Goal: Transaction & Acquisition: Purchase product/service

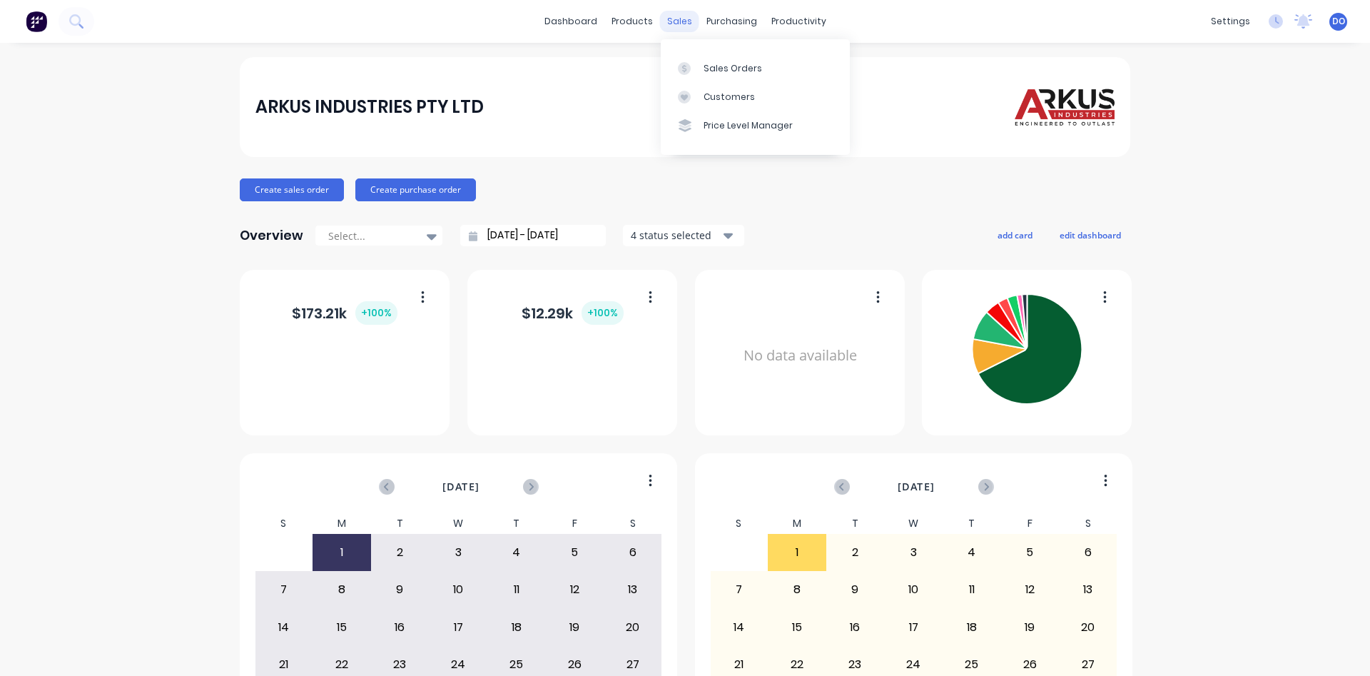
click at [670, 26] on div "sales" at bounding box center [679, 21] width 39 height 21
click at [697, 66] on div at bounding box center [688, 68] width 21 height 13
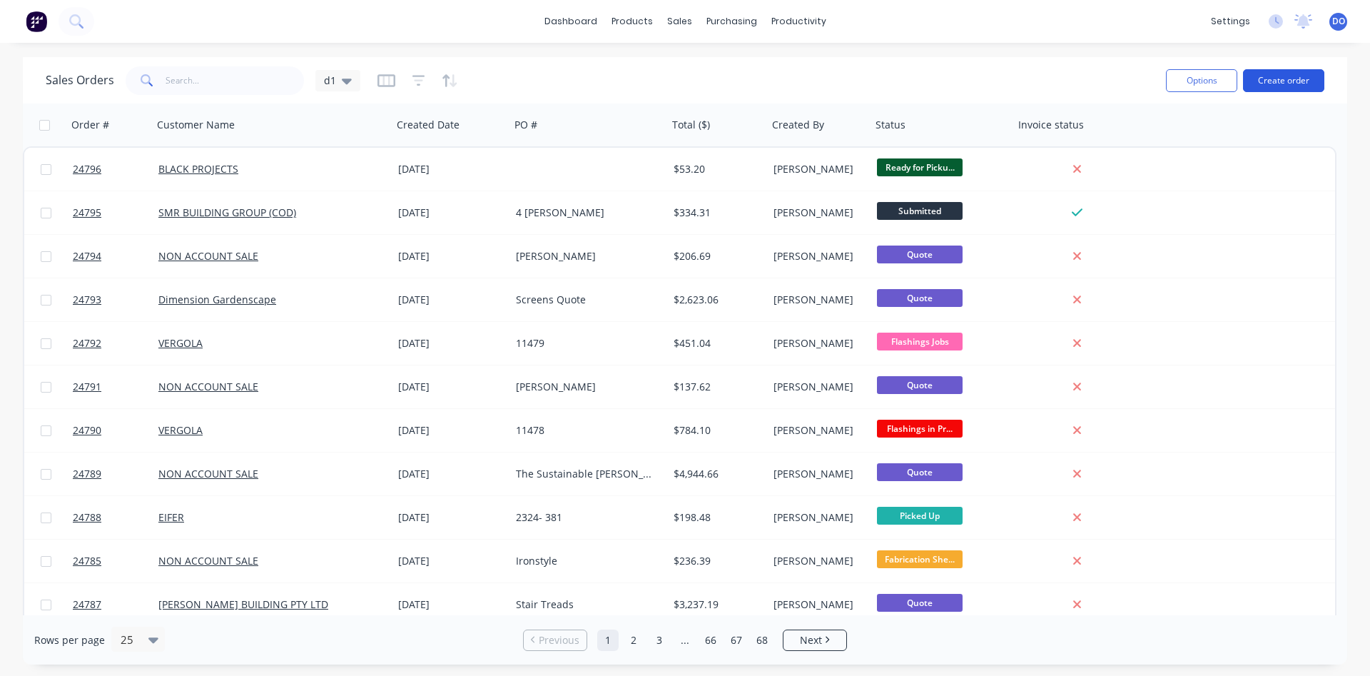
click at [1284, 76] on button "Create order" at bounding box center [1283, 80] width 81 height 23
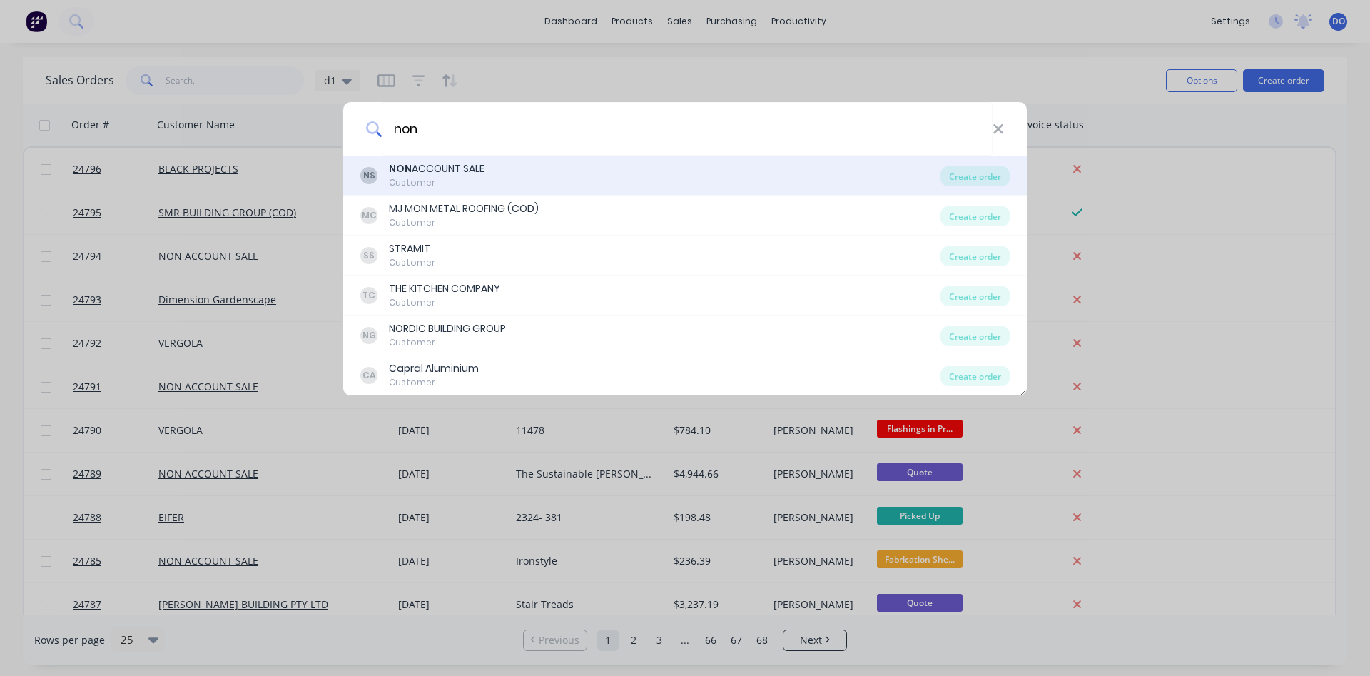
type input "non"
click at [684, 168] on div "NS NON ACCOUNT SALE Customer" at bounding box center [650, 175] width 580 height 28
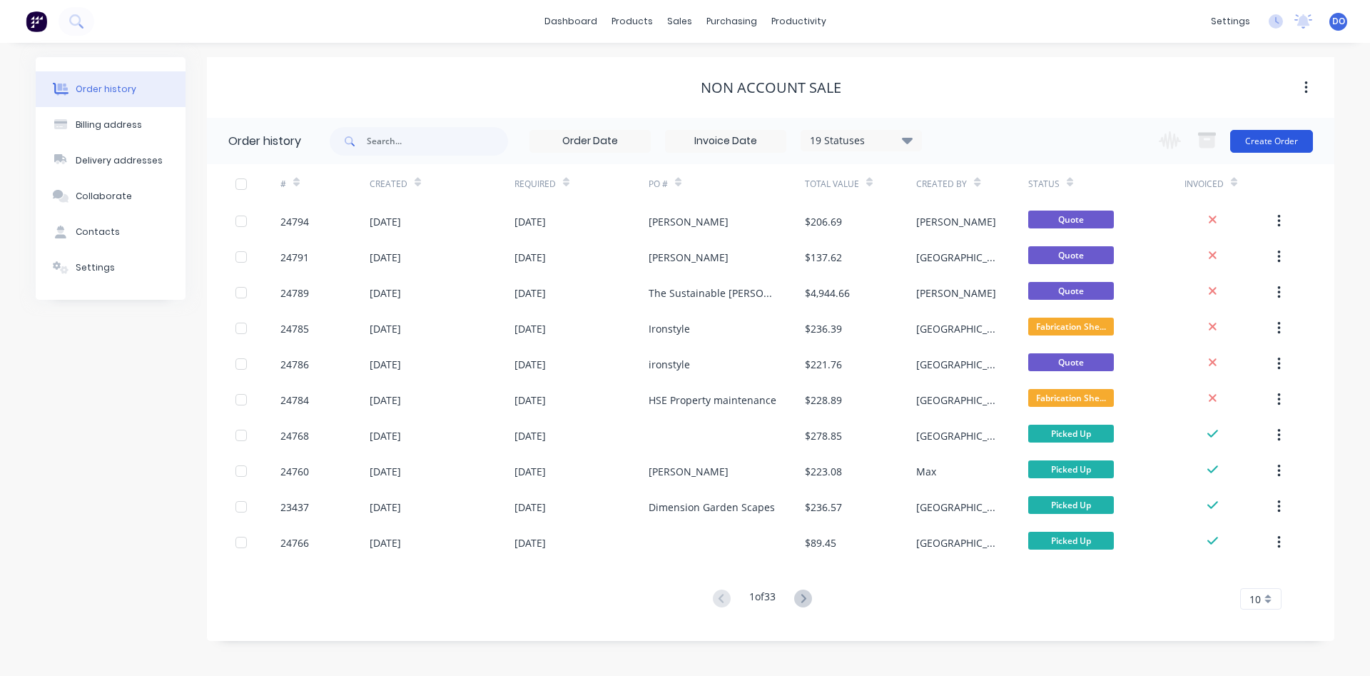
click at [1269, 148] on button "Create Order" at bounding box center [1271, 141] width 83 height 23
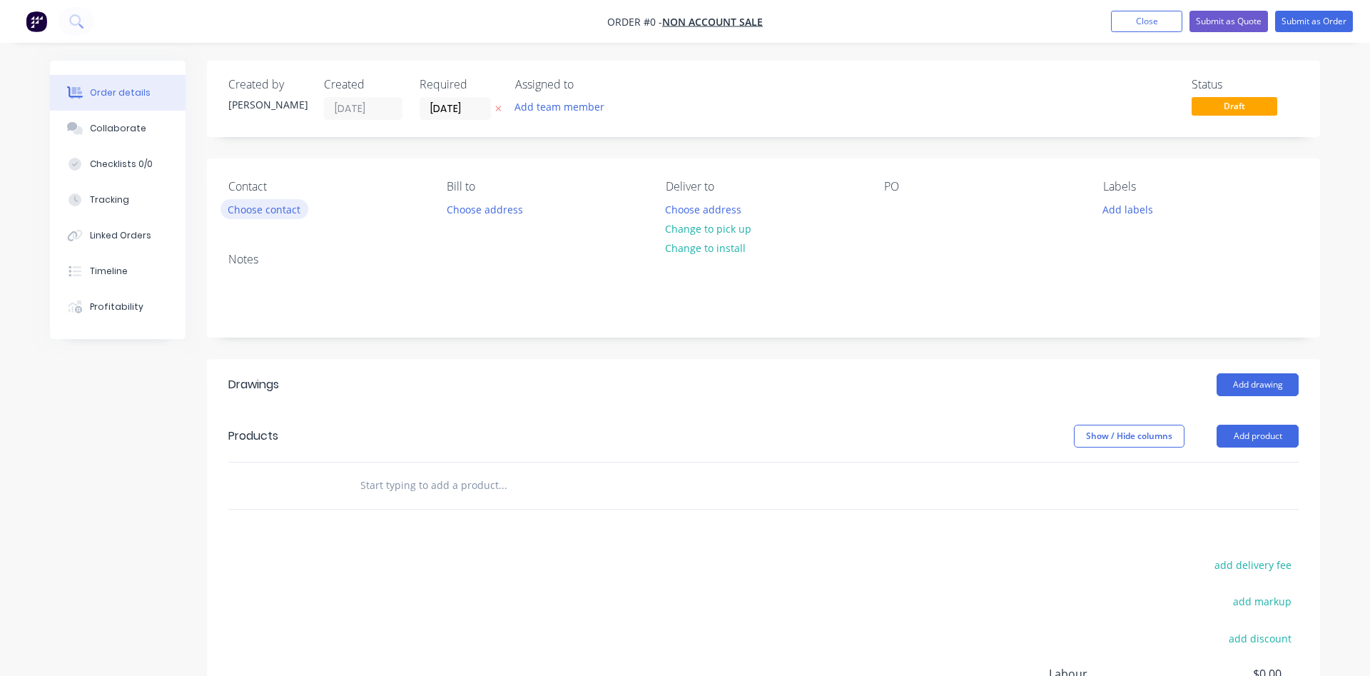
click at [252, 207] on button "Choose contact" at bounding box center [265, 208] width 88 height 19
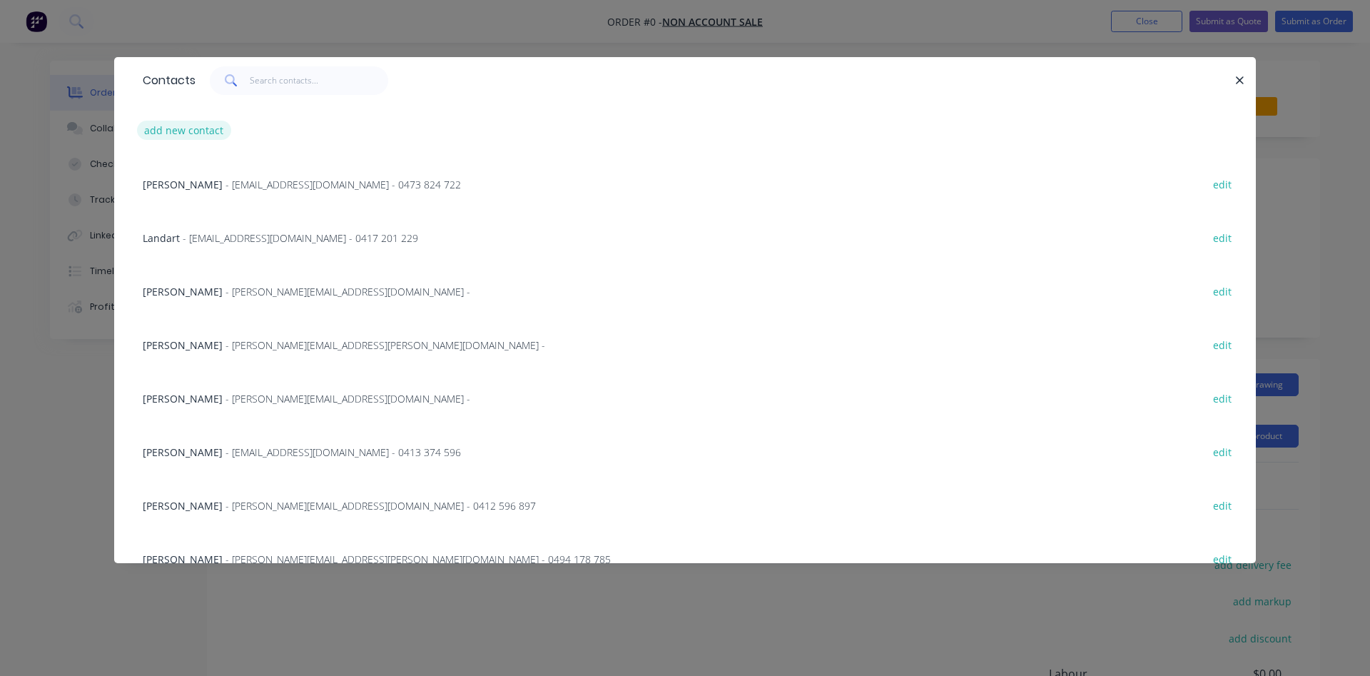
click at [178, 128] on button "add new contact" at bounding box center [184, 130] width 94 height 19
select select "AU"
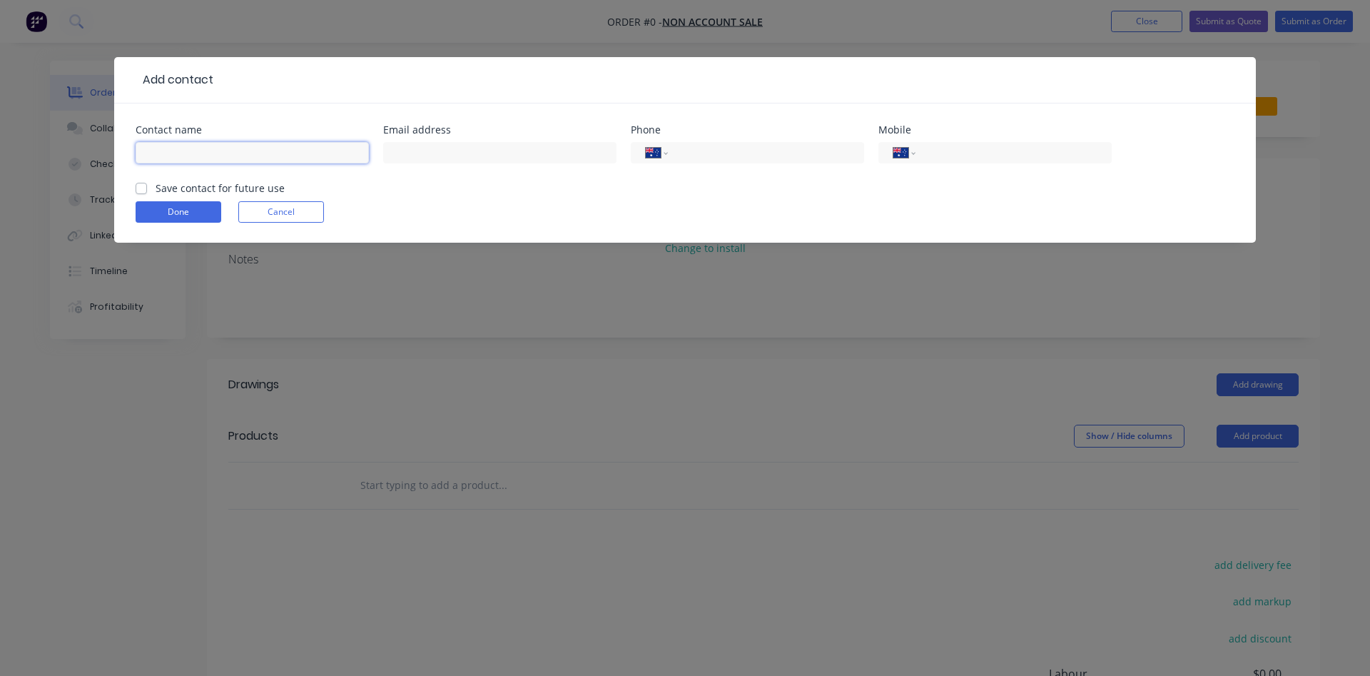
click at [247, 153] on input "text" at bounding box center [252, 152] width 233 height 21
type input "[PERSON_NAME] - AR Solutions"
type input "[EMAIL_ADDRESS][DOMAIN_NAME]"
type input "0403 149 310"
click at [156, 192] on label "Save contact for future use" at bounding box center [220, 188] width 129 height 15
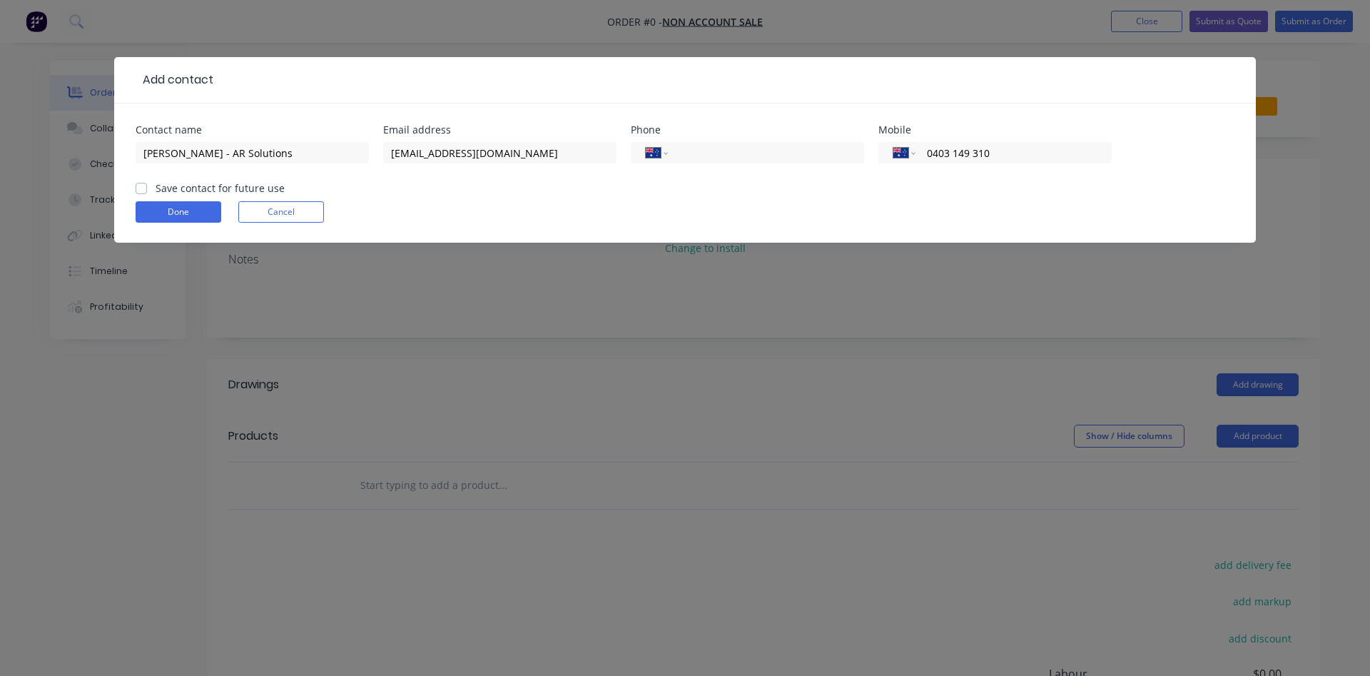
click at [138, 192] on input "Save contact for future use" at bounding box center [141, 188] width 11 height 14
checkbox input "true"
click at [165, 211] on button "Done" at bounding box center [179, 211] width 86 height 21
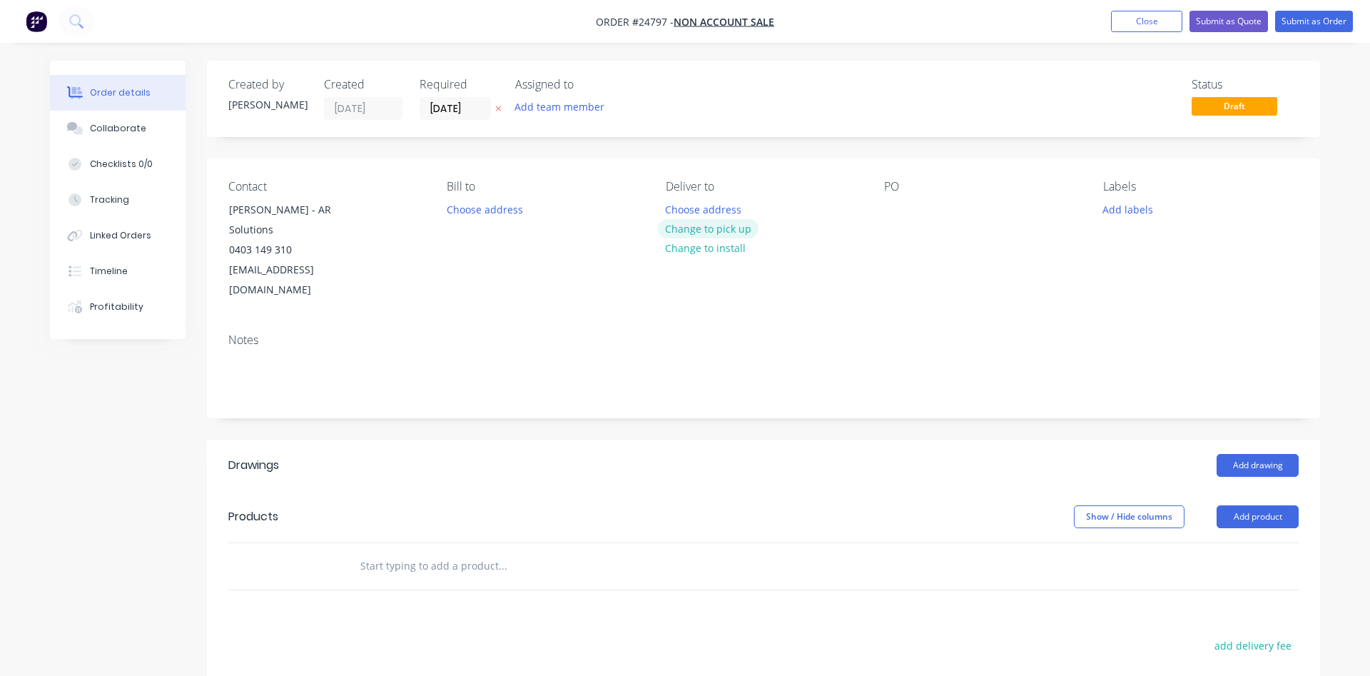
click at [727, 226] on button "Change to pick up" at bounding box center [708, 228] width 101 height 19
click at [894, 201] on div at bounding box center [895, 209] width 23 height 21
click at [1262, 507] on header "Products Show / Hide columns Add product" at bounding box center [763, 516] width 1113 height 51
click at [1258, 505] on button "Add product" at bounding box center [1258, 516] width 82 height 23
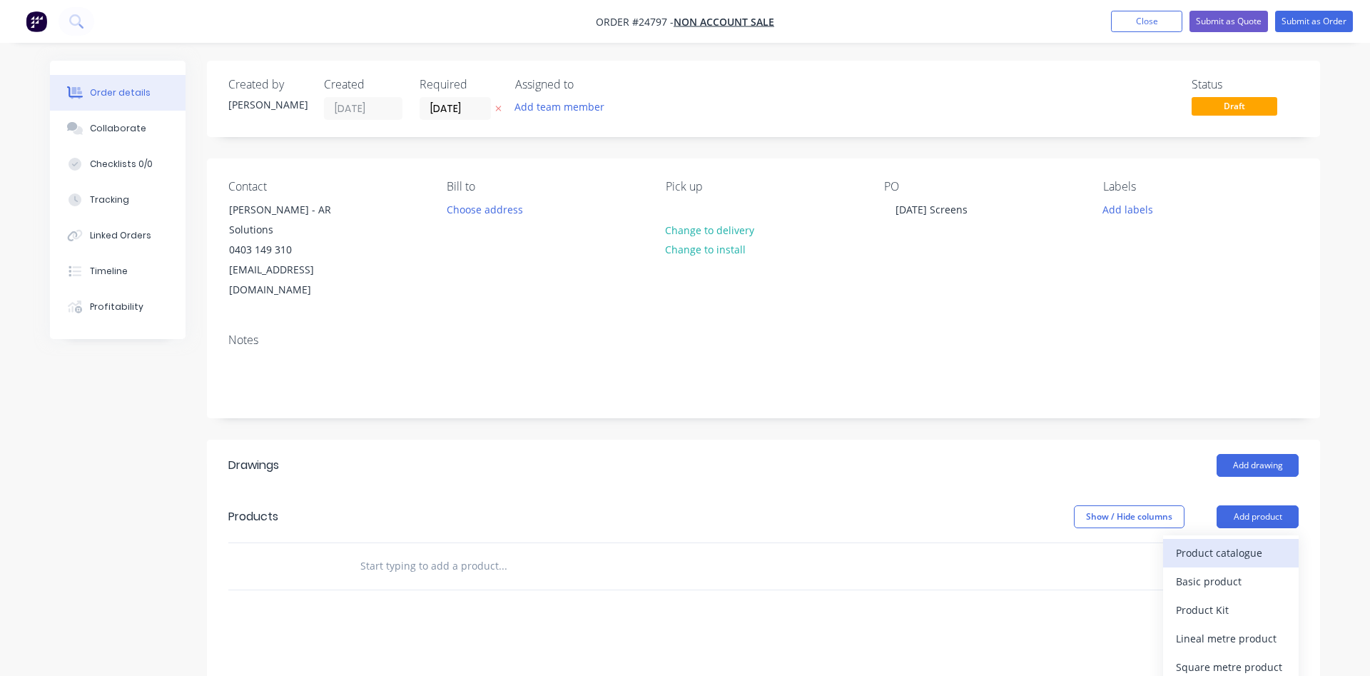
click at [1229, 542] on div "Product catalogue" at bounding box center [1231, 552] width 110 height 21
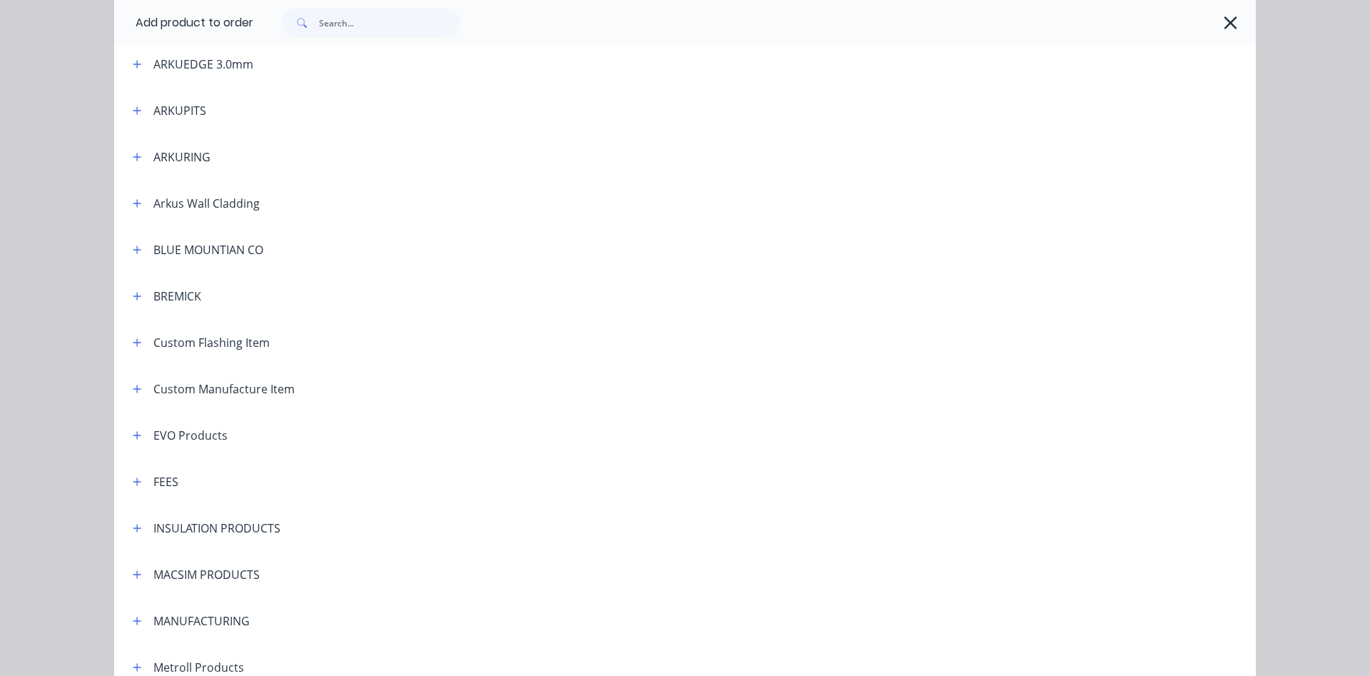
scroll to position [488, 0]
click at [136, 392] on icon "button" at bounding box center [137, 388] width 9 height 10
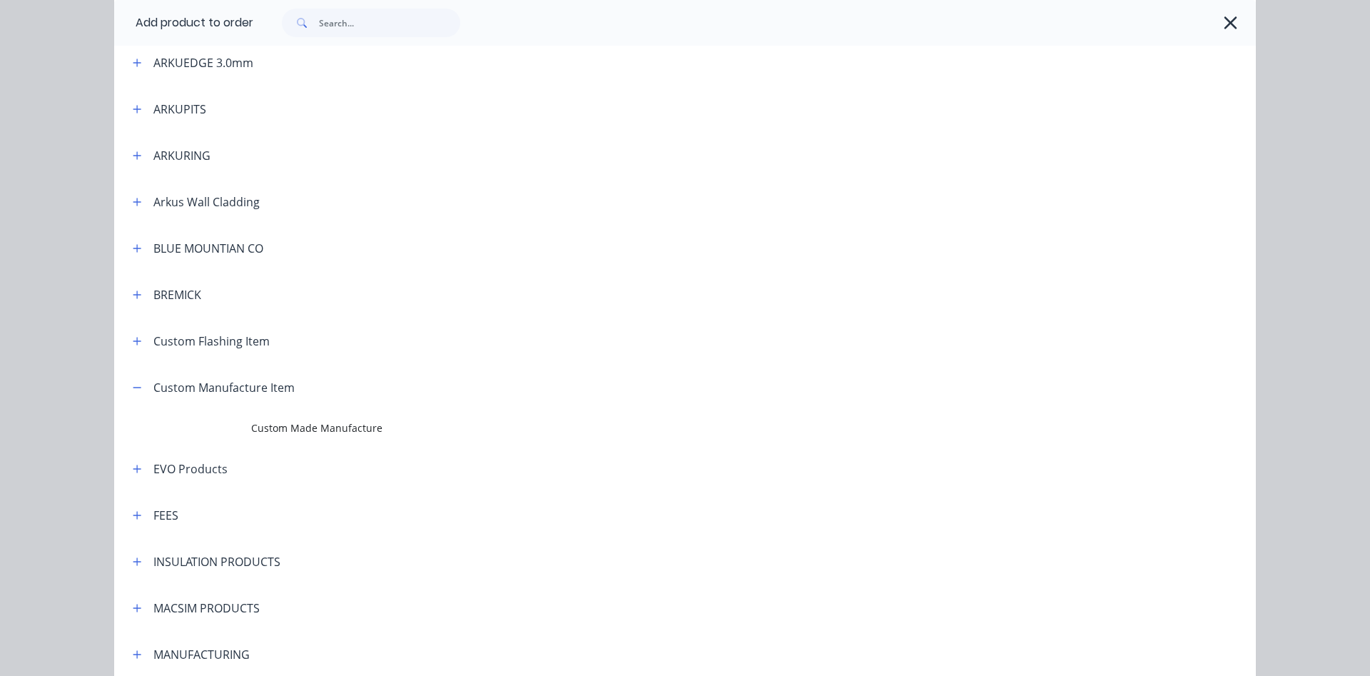
click at [310, 419] on td "Custom Made Manufacture" at bounding box center [753, 428] width 1005 height 36
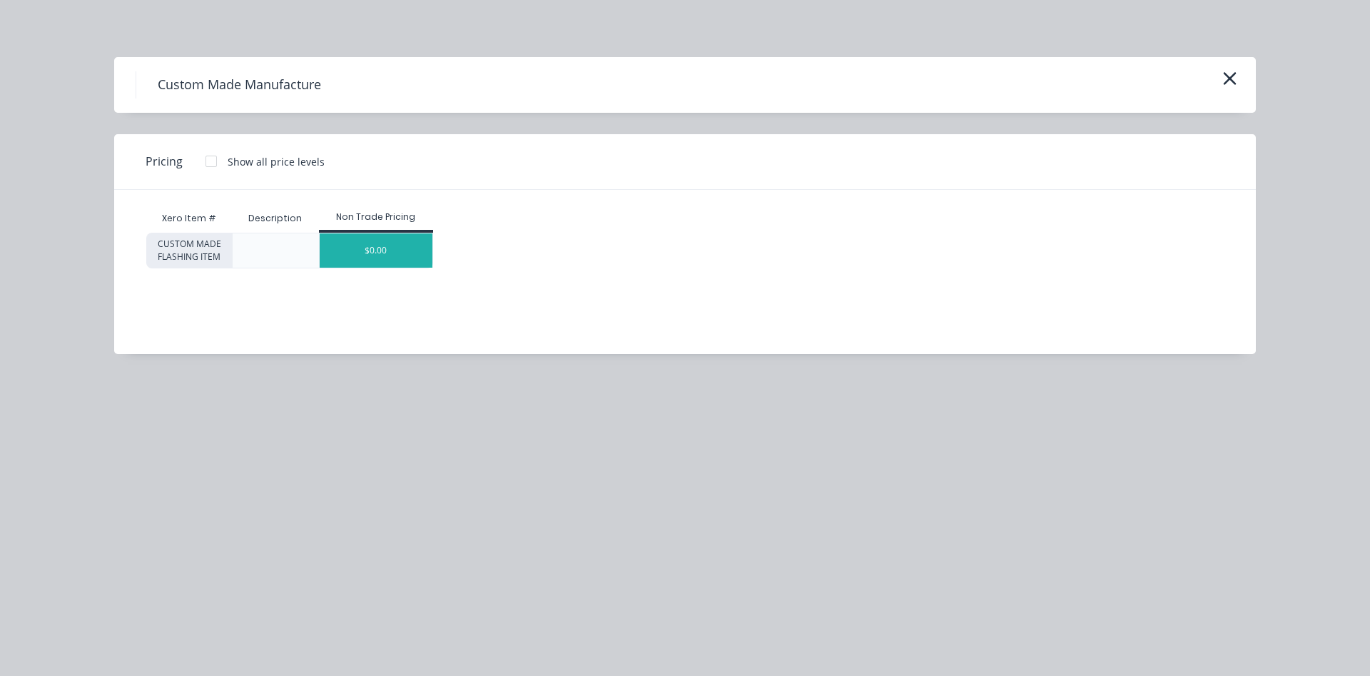
click at [383, 238] on div "$0.00" at bounding box center [376, 250] width 113 height 34
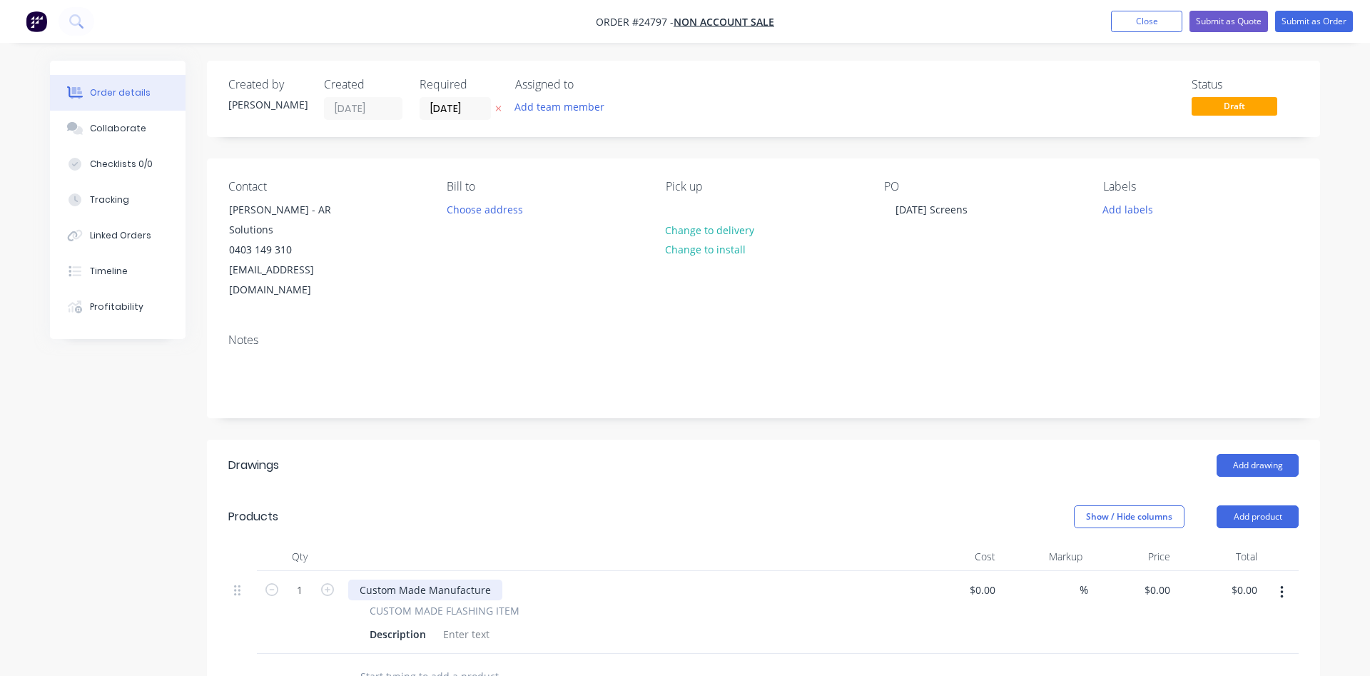
click at [431, 580] on div "Custom Made Manufacture" at bounding box center [425, 590] width 154 height 21
drag, startPoint x: 491, startPoint y: 572, endPoint x: 310, endPoint y: 571, distance: 180.6
click at [348, 580] on div "Custom Made Manufacture" at bounding box center [425, 590] width 154 height 21
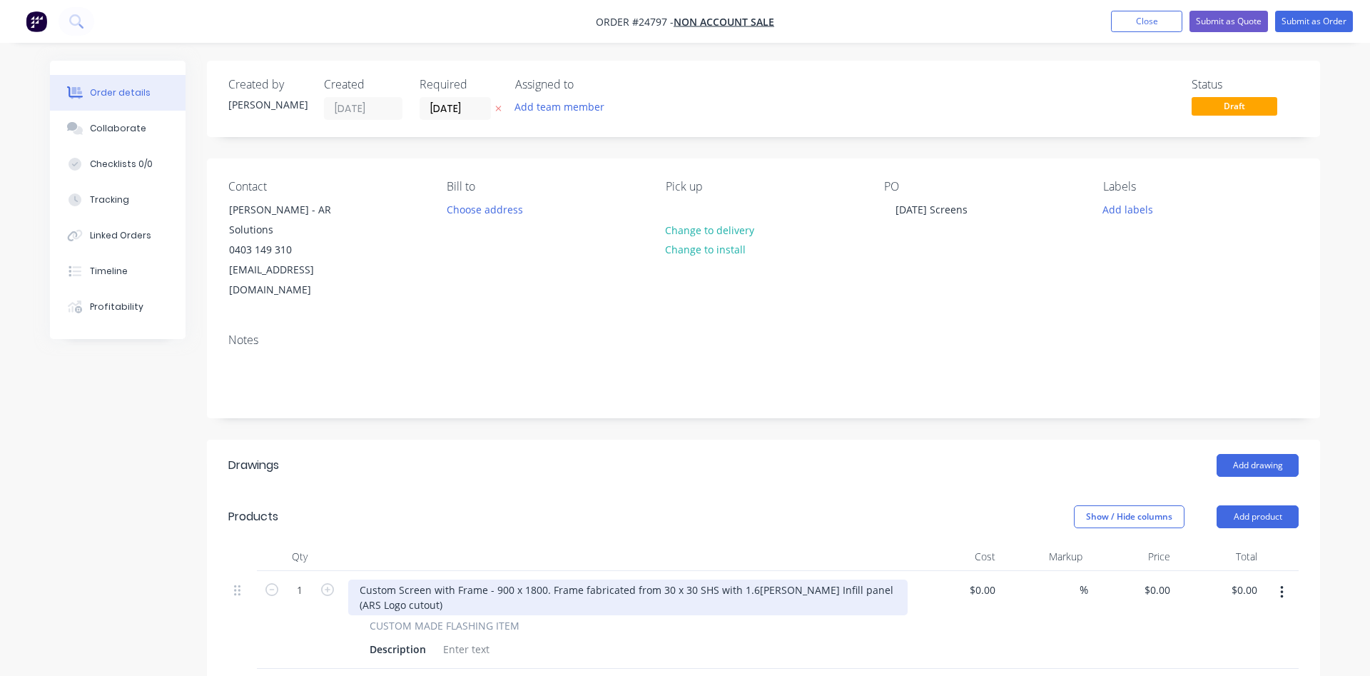
click at [544, 580] on div "Custom Screen with Frame - 900 x 1800. Frame fabricated from 30 x 30 SHS with 1…" at bounding box center [628, 598] width 560 height 36
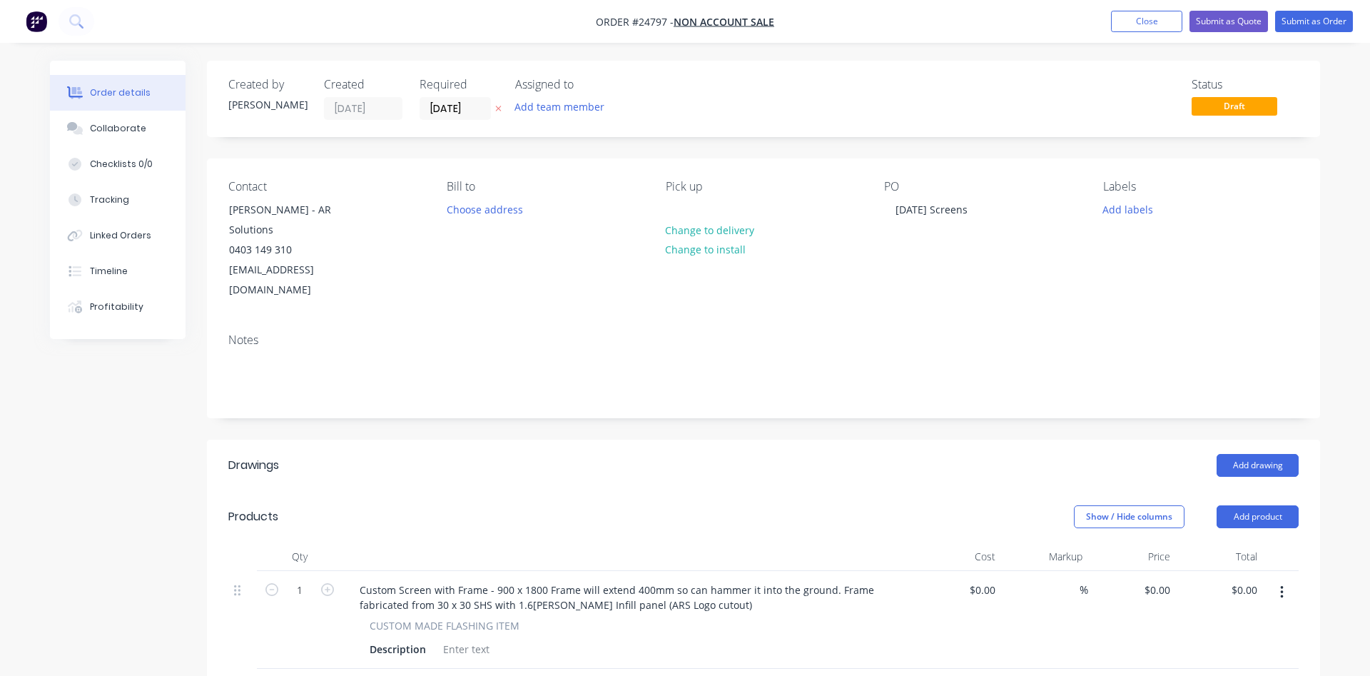
click at [1289, 580] on button "button" at bounding box center [1282, 593] width 34 height 26
click at [1225, 648] on div "Duplicate" at bounding box center [1231, 658] width 110 height 21
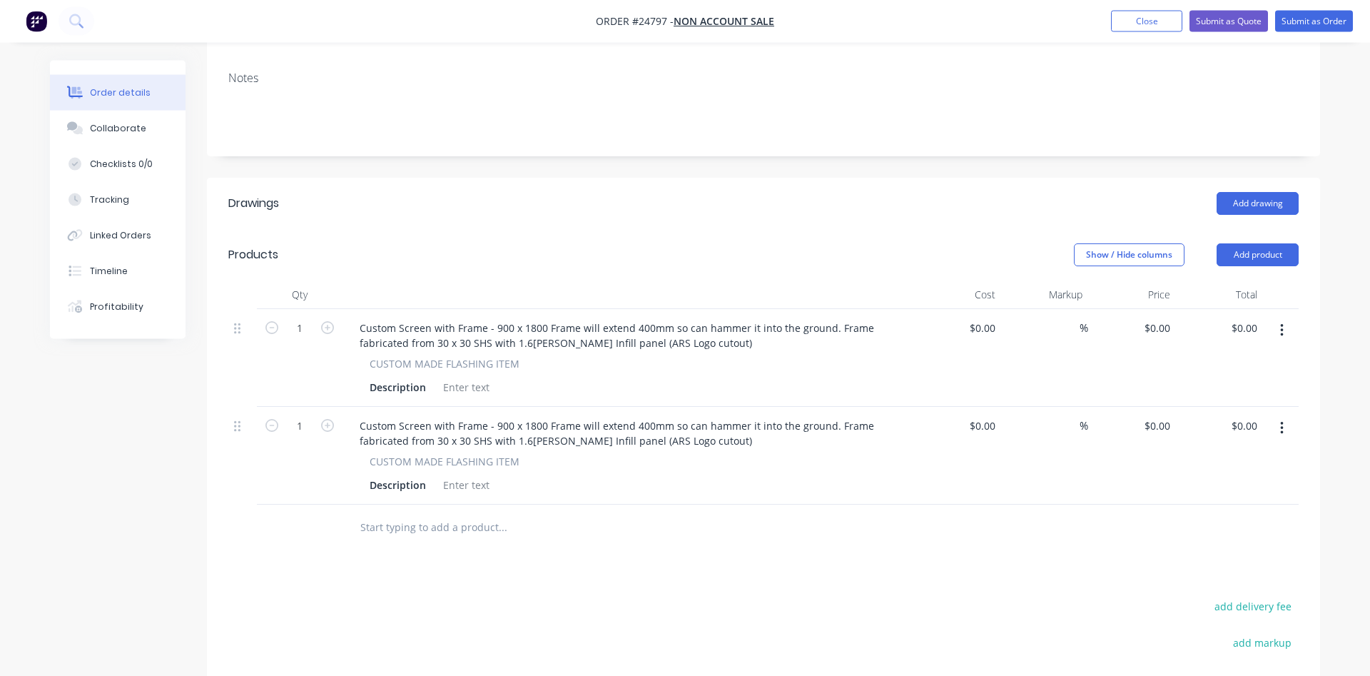
scroll to position [291, 0]
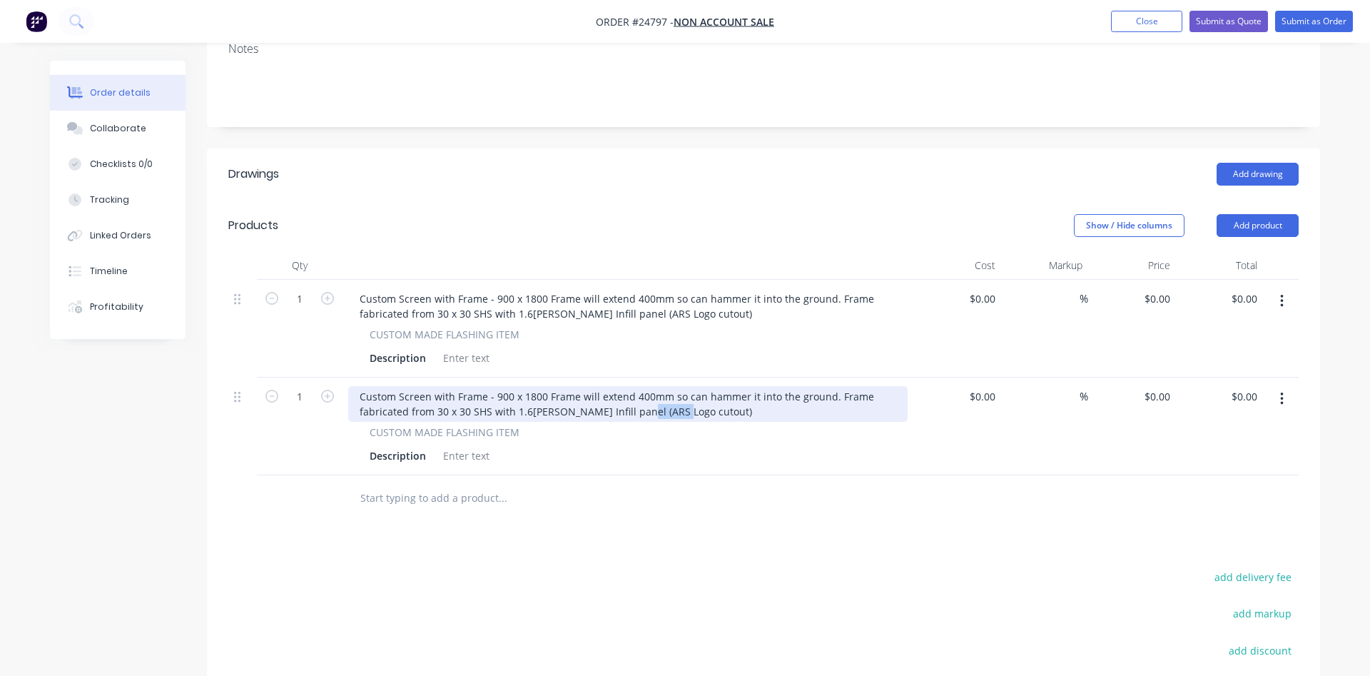
drag, startPoint x: 679, startPoint y: 393, endPoint x: 640, endPoint y: 398, distance: 39.6
click at [640, 398] on div "Custom Screen with Frame - 900 x 1800 Frame will extend 400mm so can hammer it …" at bounding box center [628, 404] width 560 height 36
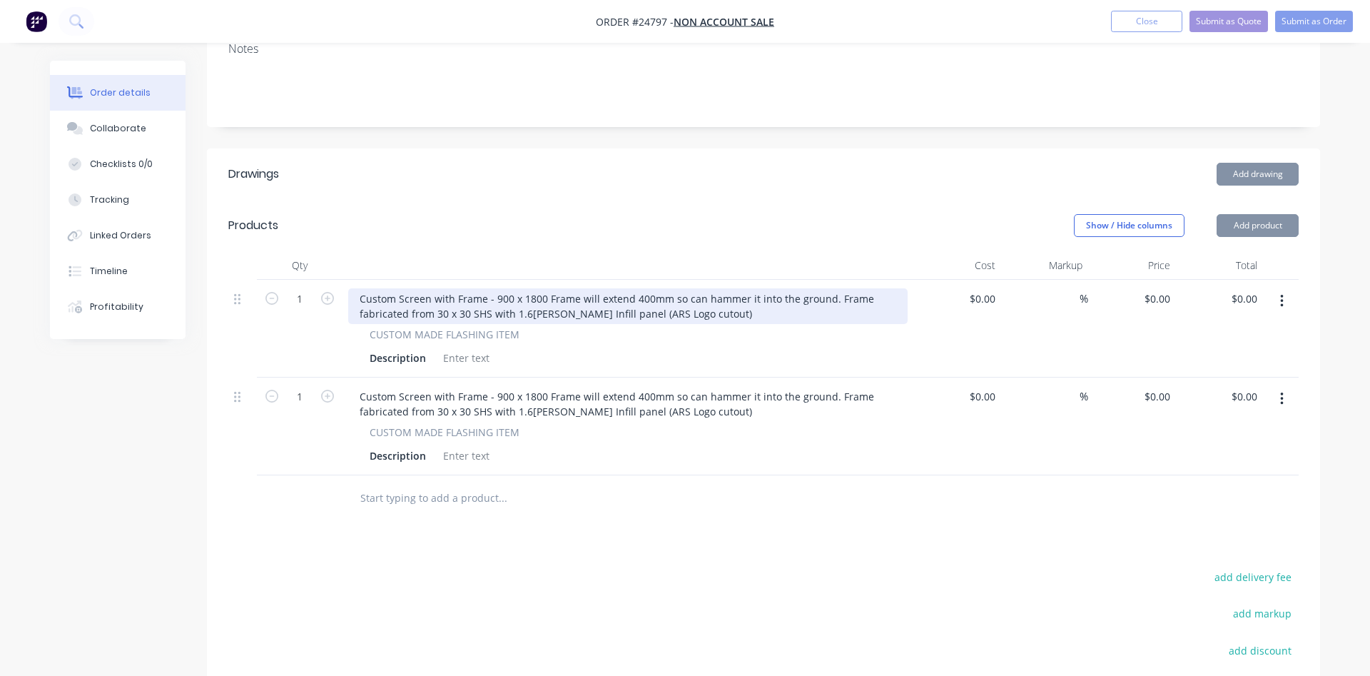
click at [680, 297] on div "Custom Screen with Frame - 900 x 1800 Frame will extend 400mm so can hammer it …" at bounding box center [628, 306] width 560 height 36
click at [686, 295] on div "Custom Screen with Frame - 900 x 1800 Frame will extend 400mm so can hammer it …" at bounding box center [628, 306] width 560 height 36
click at [684, 291] on div "Custom Screen with Frame - 900 x 1800 Frame will extend 400mm so can hammer it …" at bounding box center [628, 306] width 560 height 36
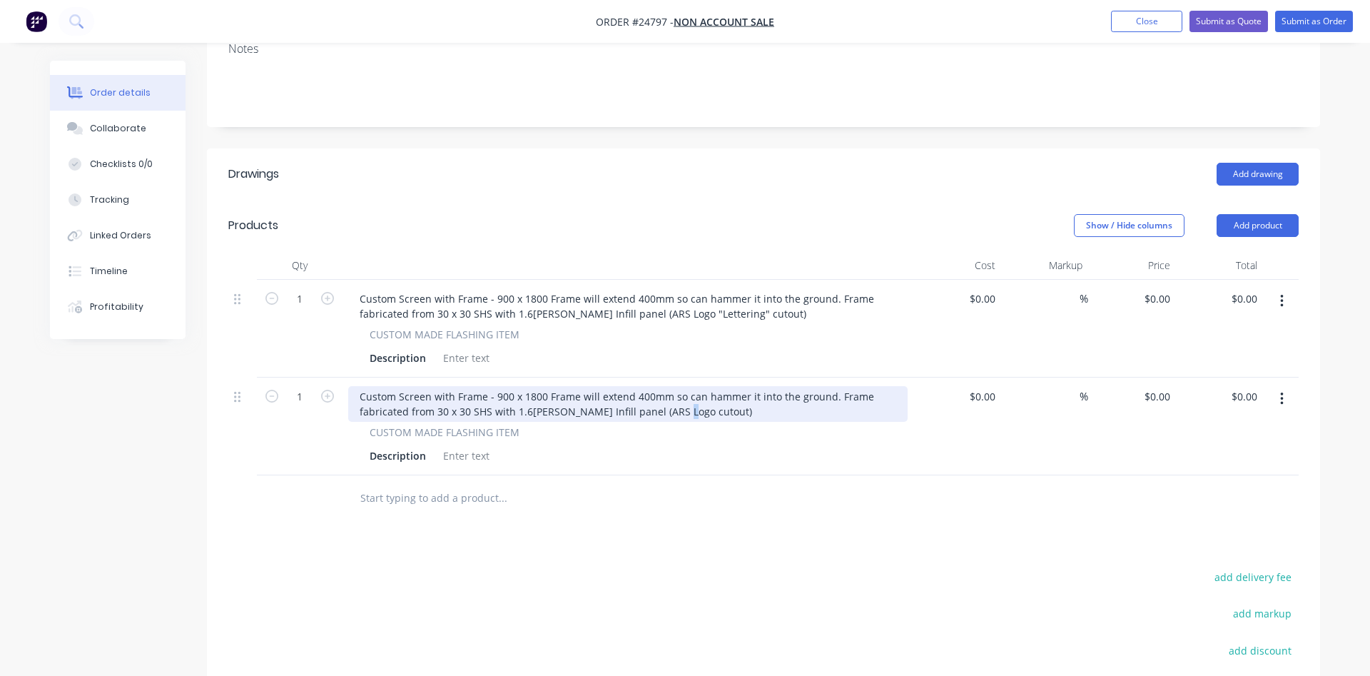
click at [679, 393] on div "Custom Screen with Frame - 900 x 1800 Frame will extend 400mm so can hammer it …" at bounding box center [628, 404] width 560 height 36
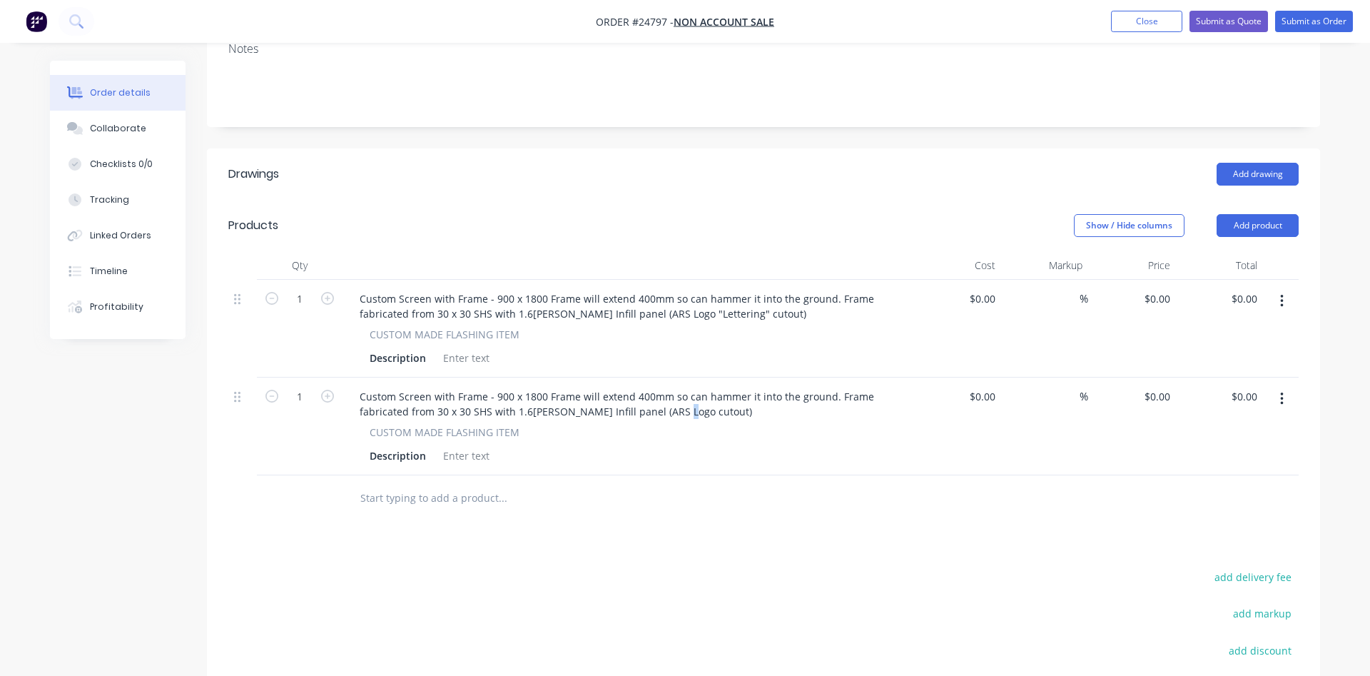
scroll to position [481, 0]
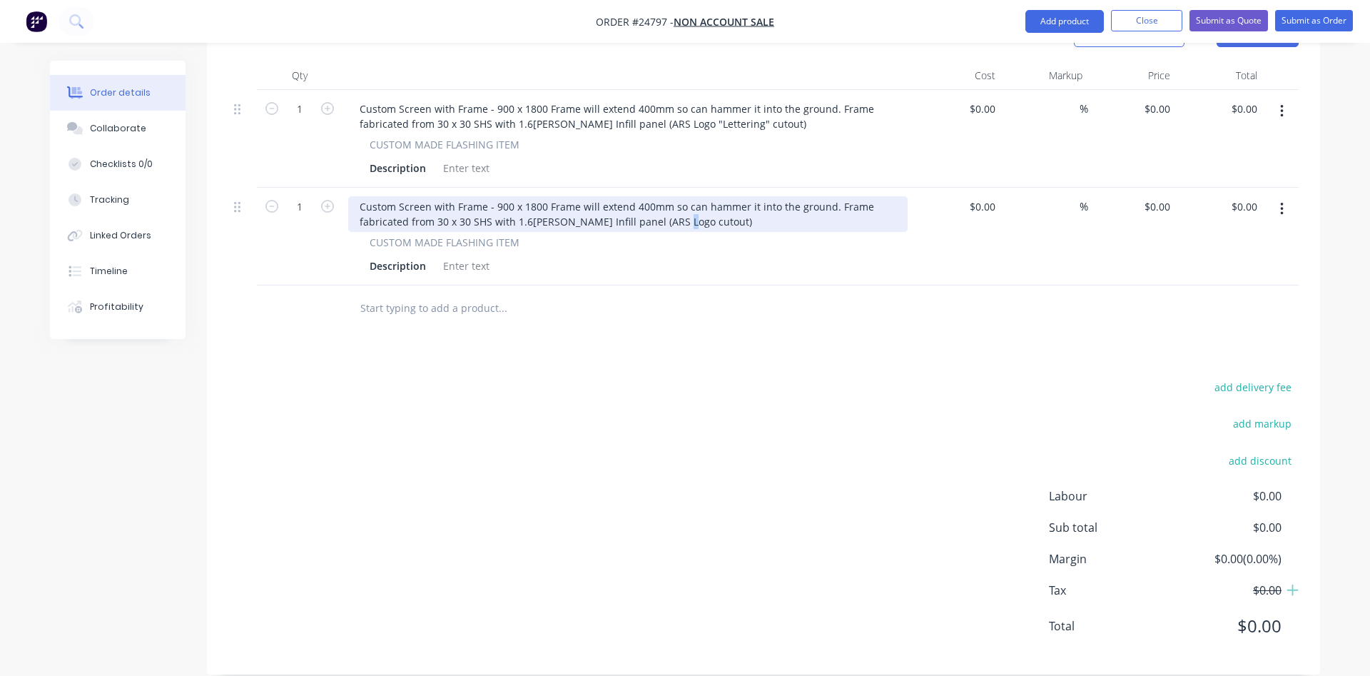
click at [685, 201] on div "Custom Screen with Frame - 900 x 1800 Frame will extend 400mm so can hammer it …" at bounding box center [628, 214] width 560 height 36
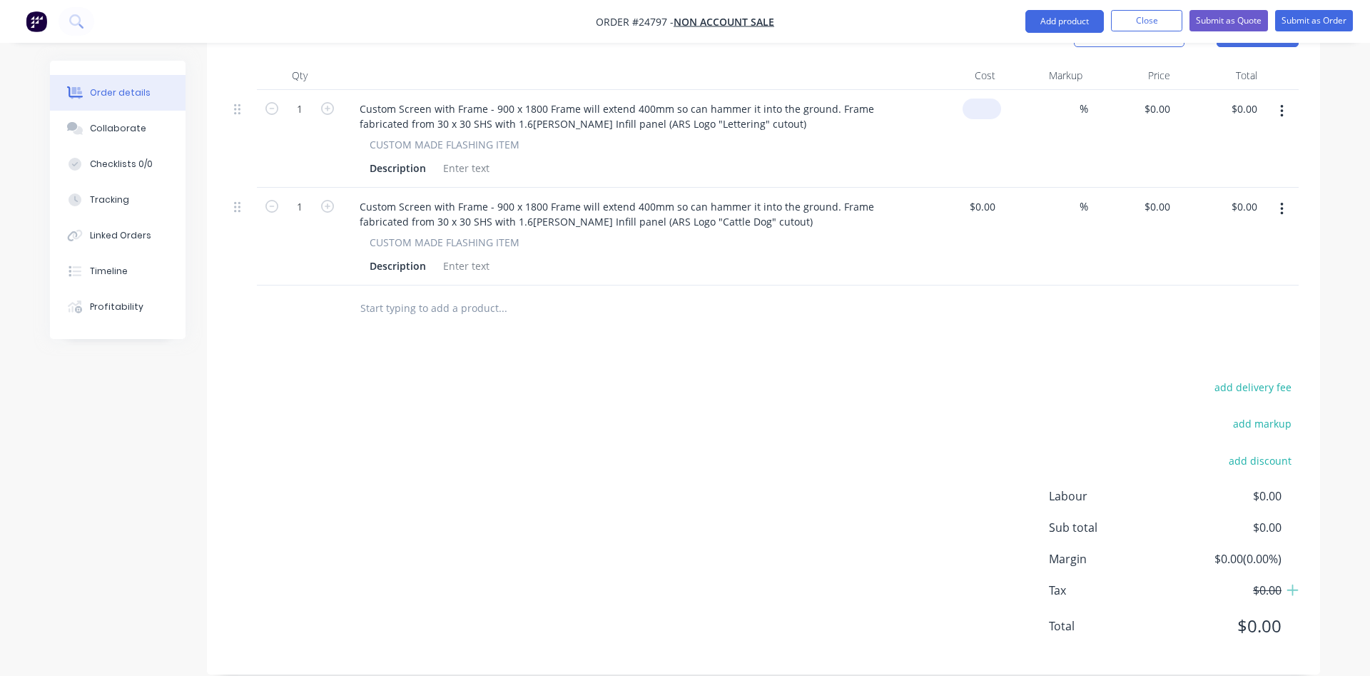
click at [994, 98] on input at bounding box center [984, 108] width 33 height 21
type input "$580.00"
click at [995, 196] on input at bounding box center [984, 206] width 33 height 21
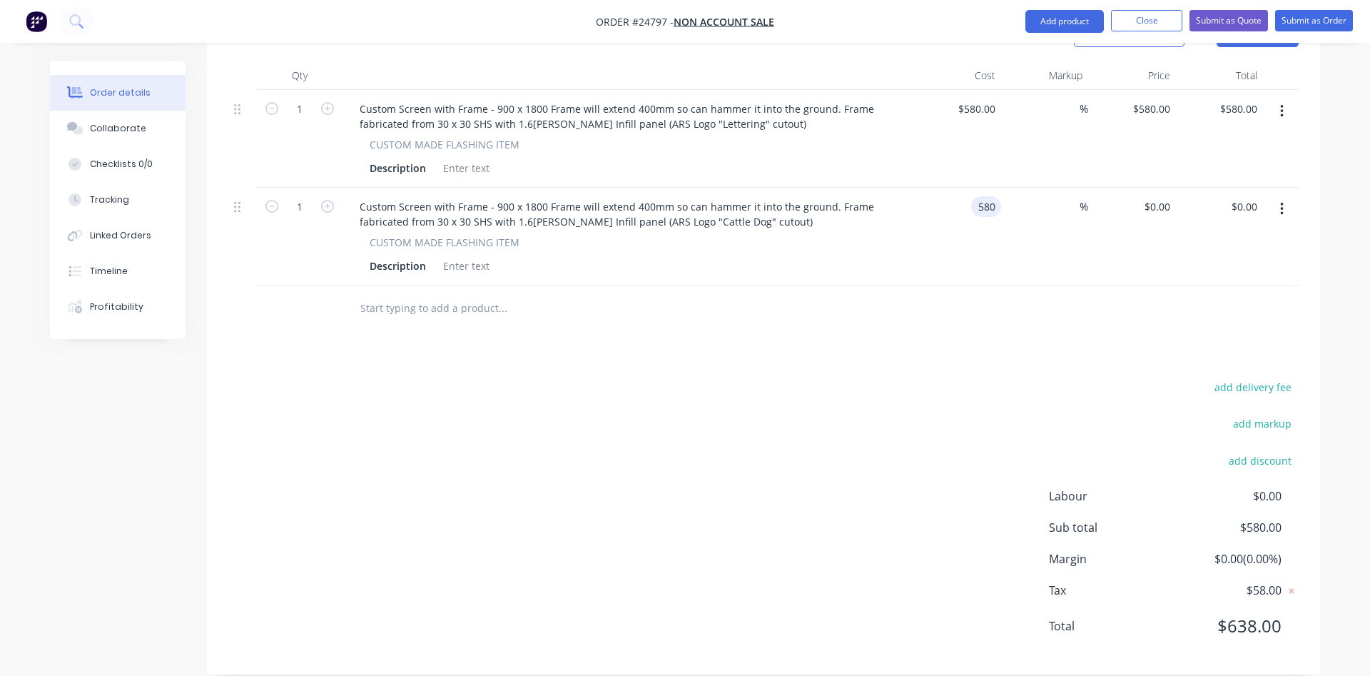
type input "$580.00"
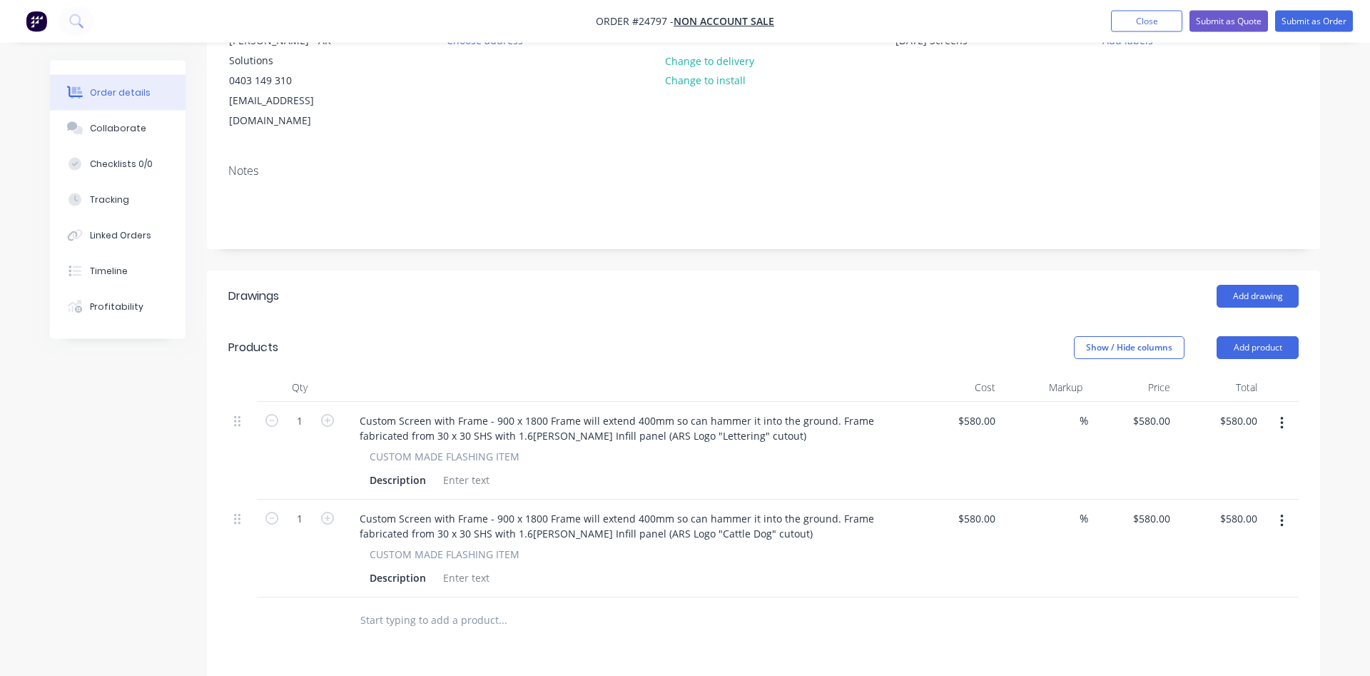
scroll to position [44, 0]
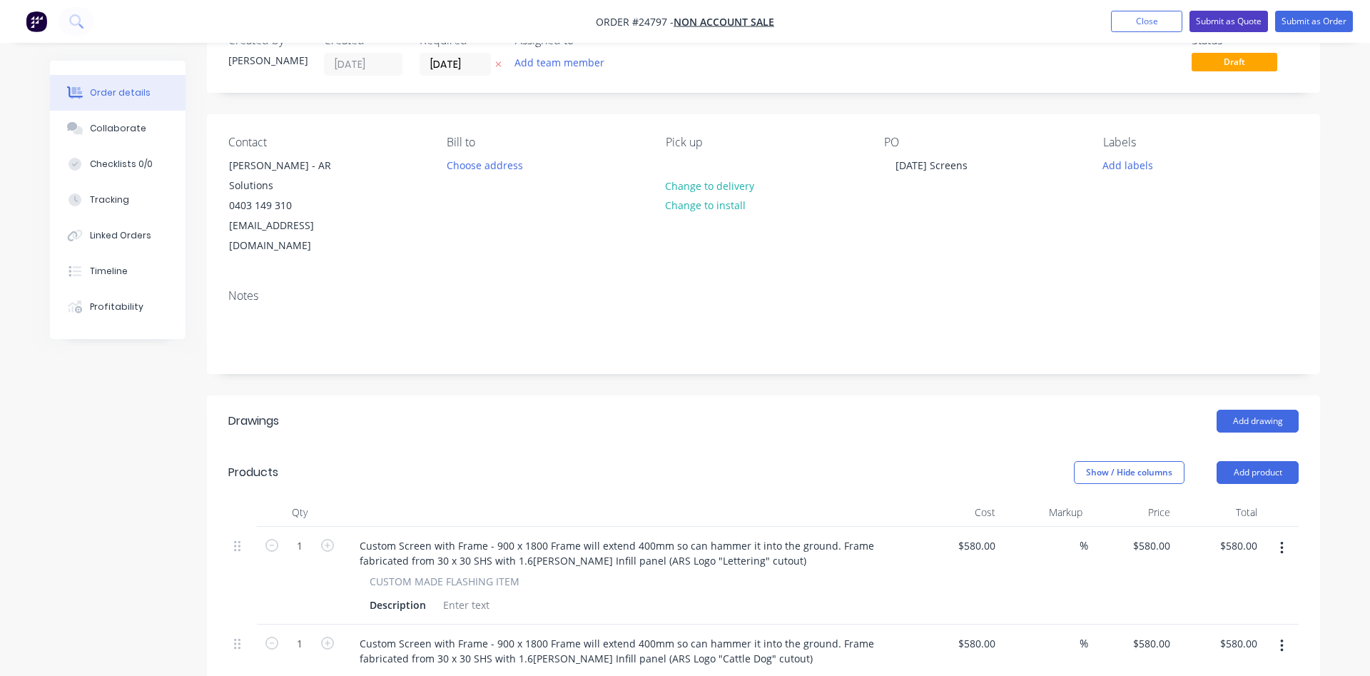
click at [1222, 16] on button "Submit as Quote" at bounding box center [1229, 21] width 79 height 21
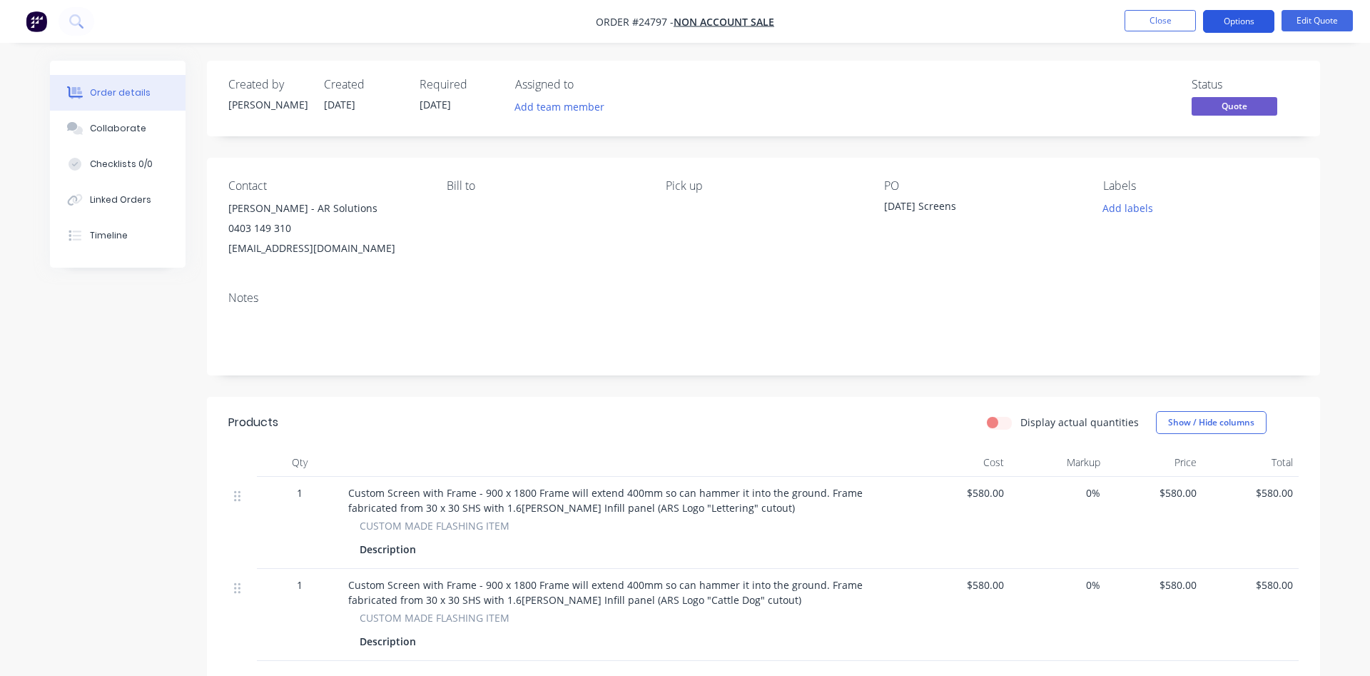
click at [1251, 17] on button "Options" at bounding box center [1238, 21] width 71 height 23
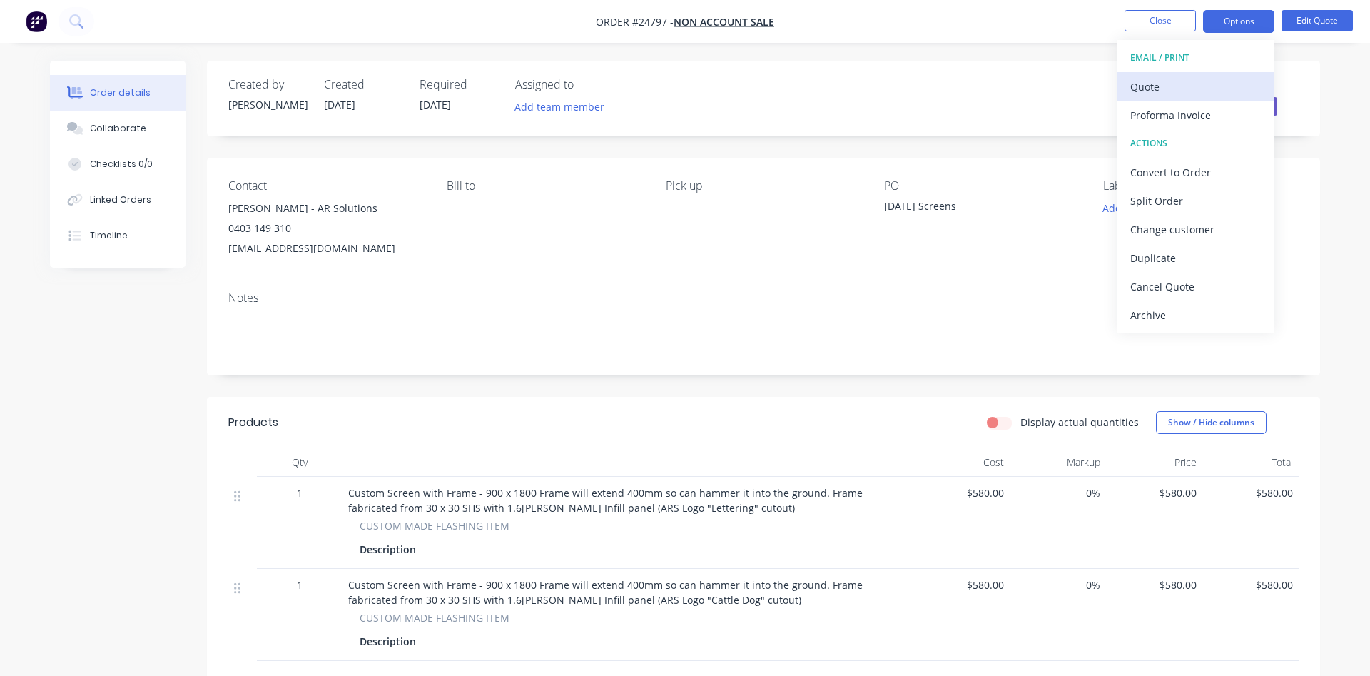
click at [1165, 81] on div "Quote" at bounding box center [1195, 86] width 131 height 21
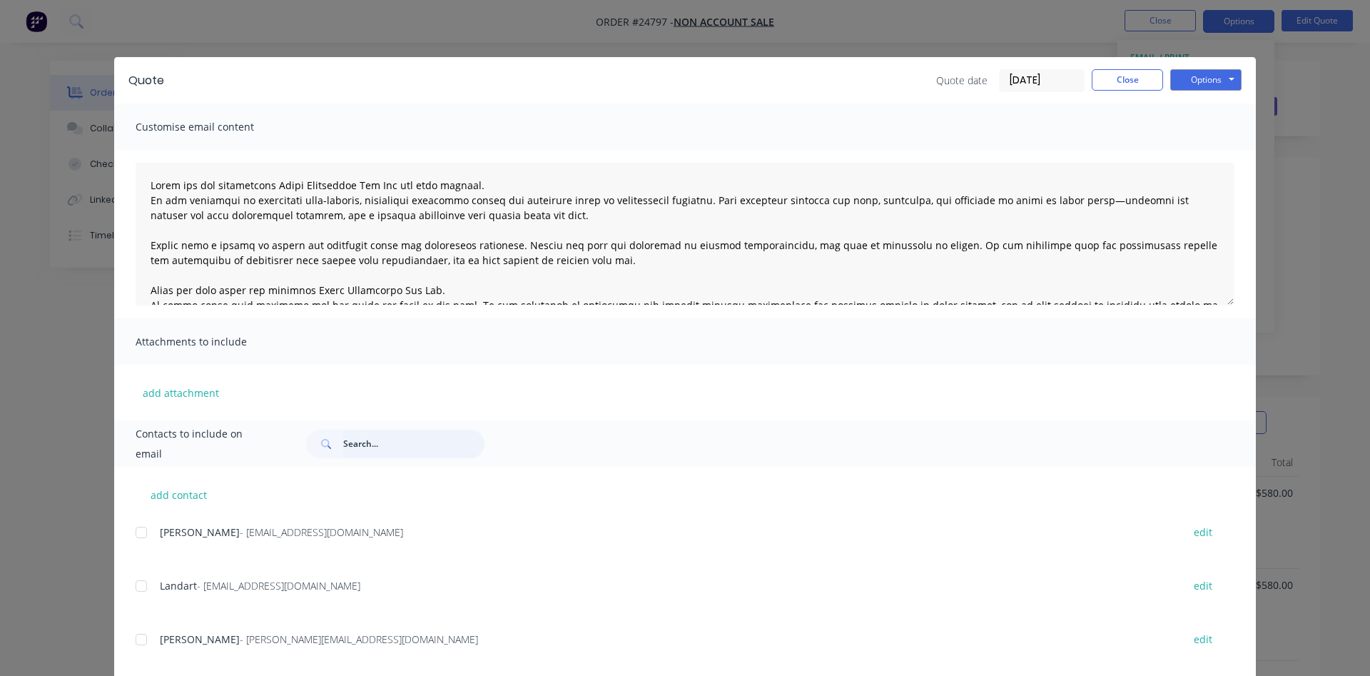
click at [399, 437] on input "text" at bounding box center [413, 444] width 141 height 29
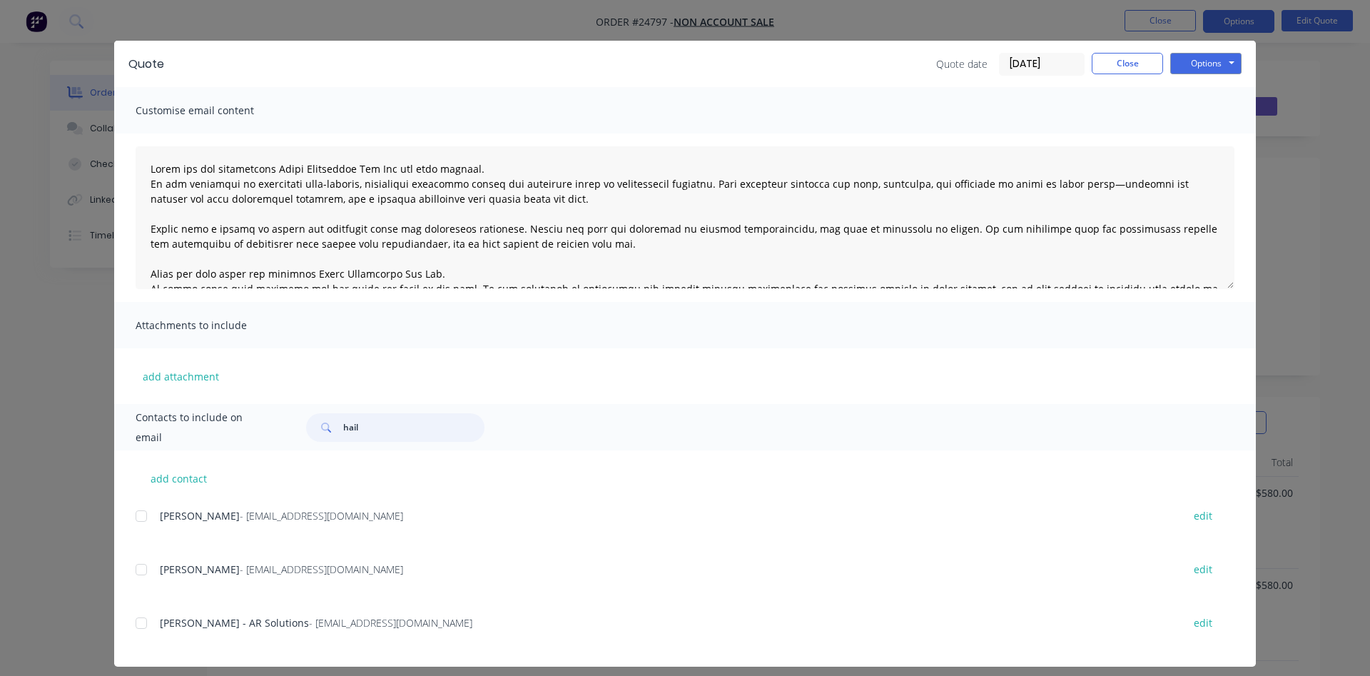
scroll to position [27, 0]
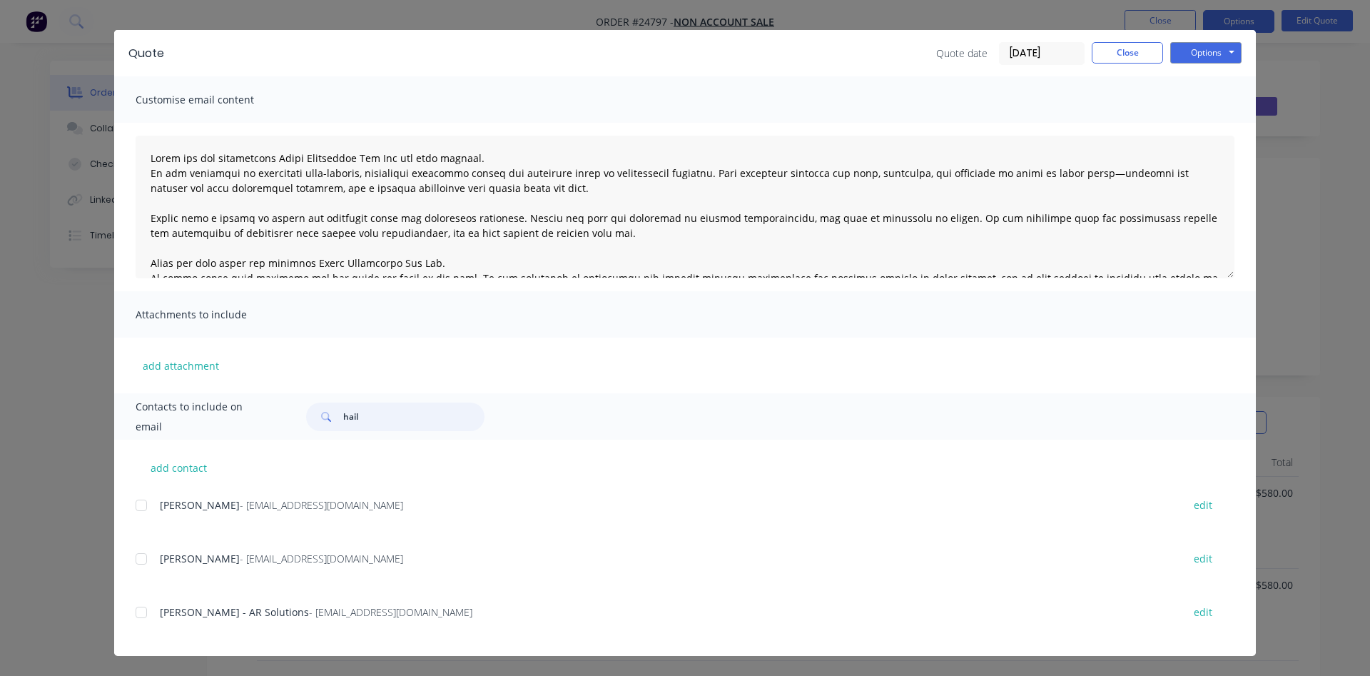
click at [139, 612] on div at bounding box center [141, 612] width 29 height 29
type input "hail"
click at [1219, 47] on button "Options" at bounding box center [1205, 52] width 71 height 21
click at [1222, 123] on button "Email" at bounding box center [1215, 125] width 91 height 24
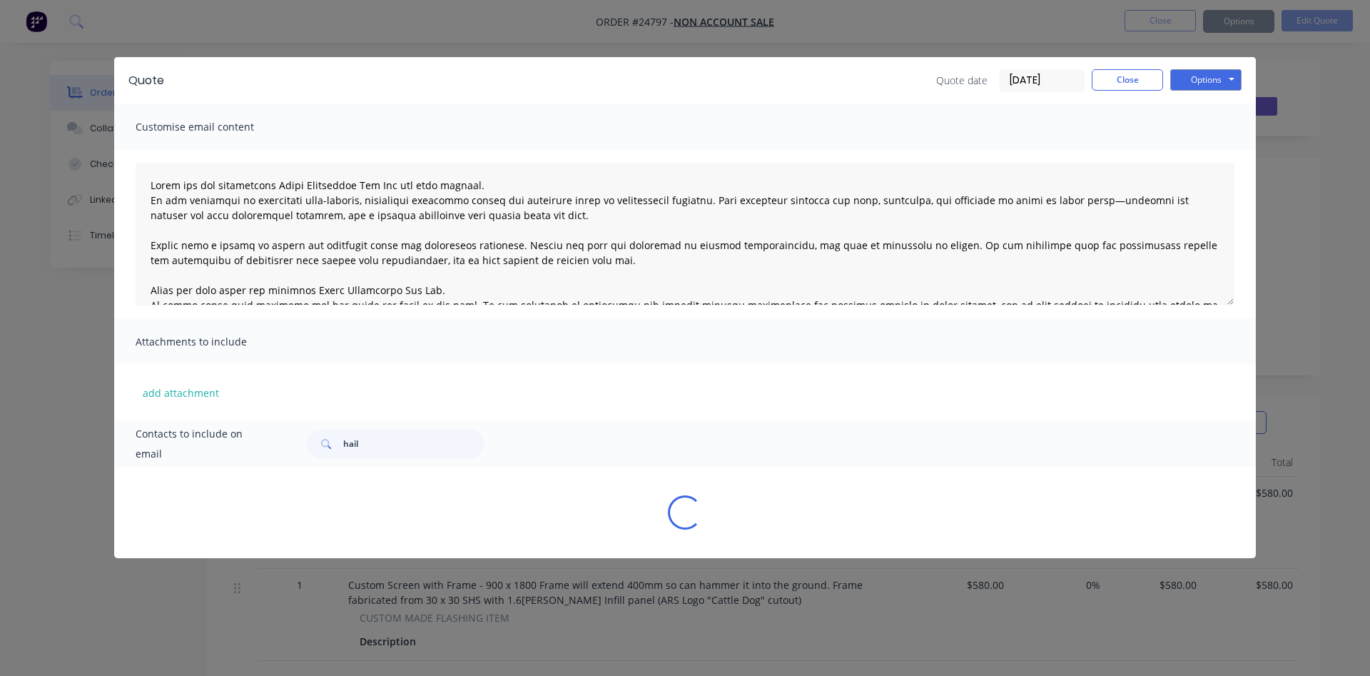
scroll to position [0, 0]
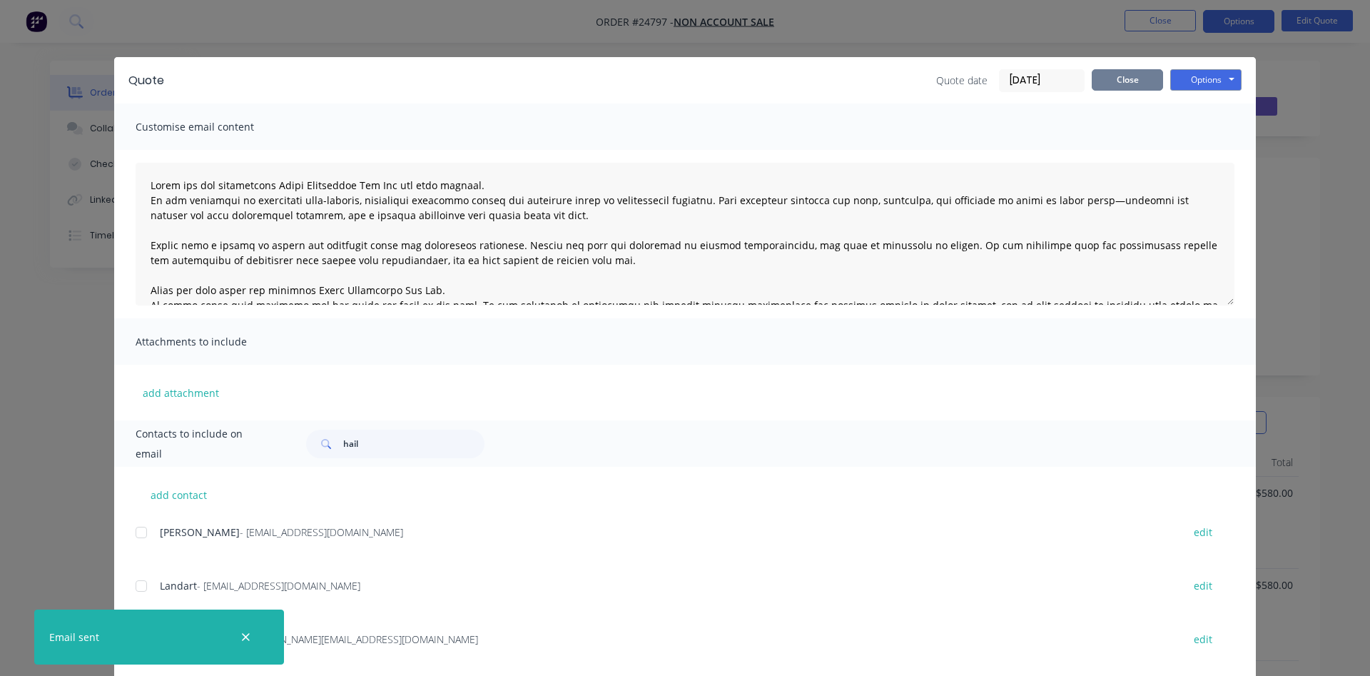
click at [1130, 75] on button "Close" at bounding box center [1127, 79] width 71 height 21
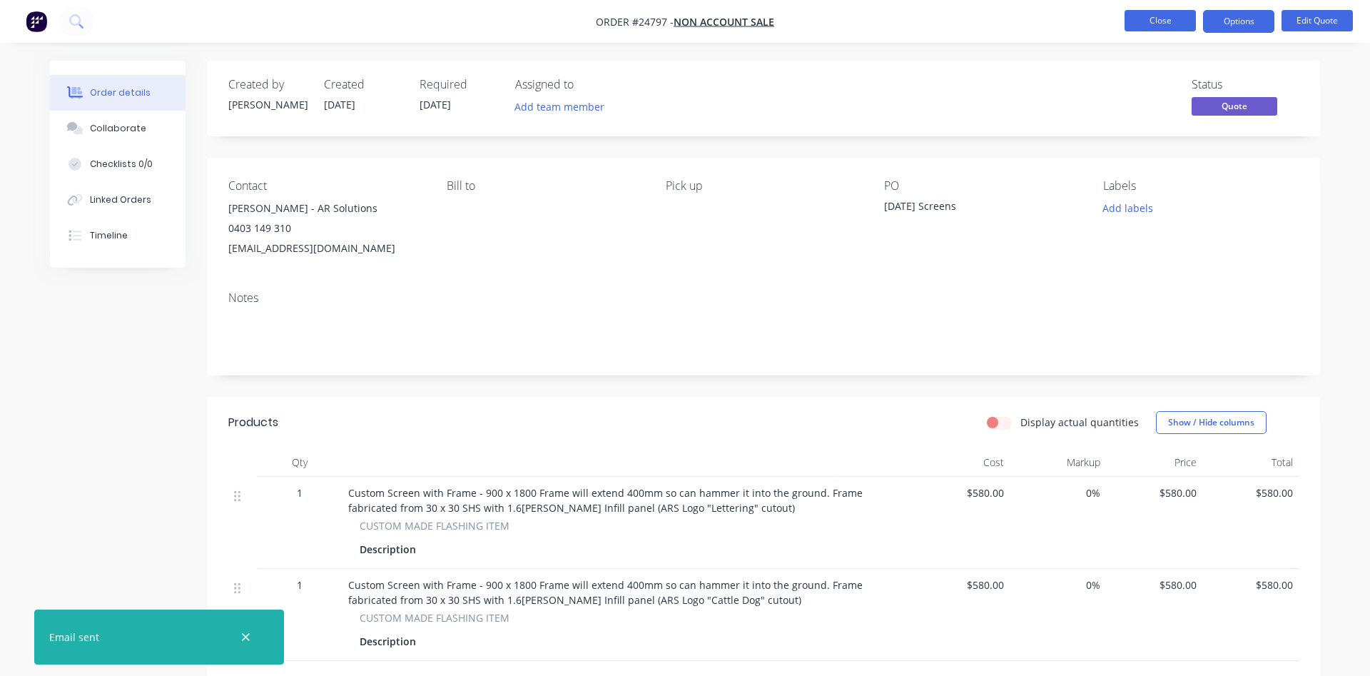
click at [1169, 17] on button "Close" at bounding box center [1160, 20] width 71 height 21
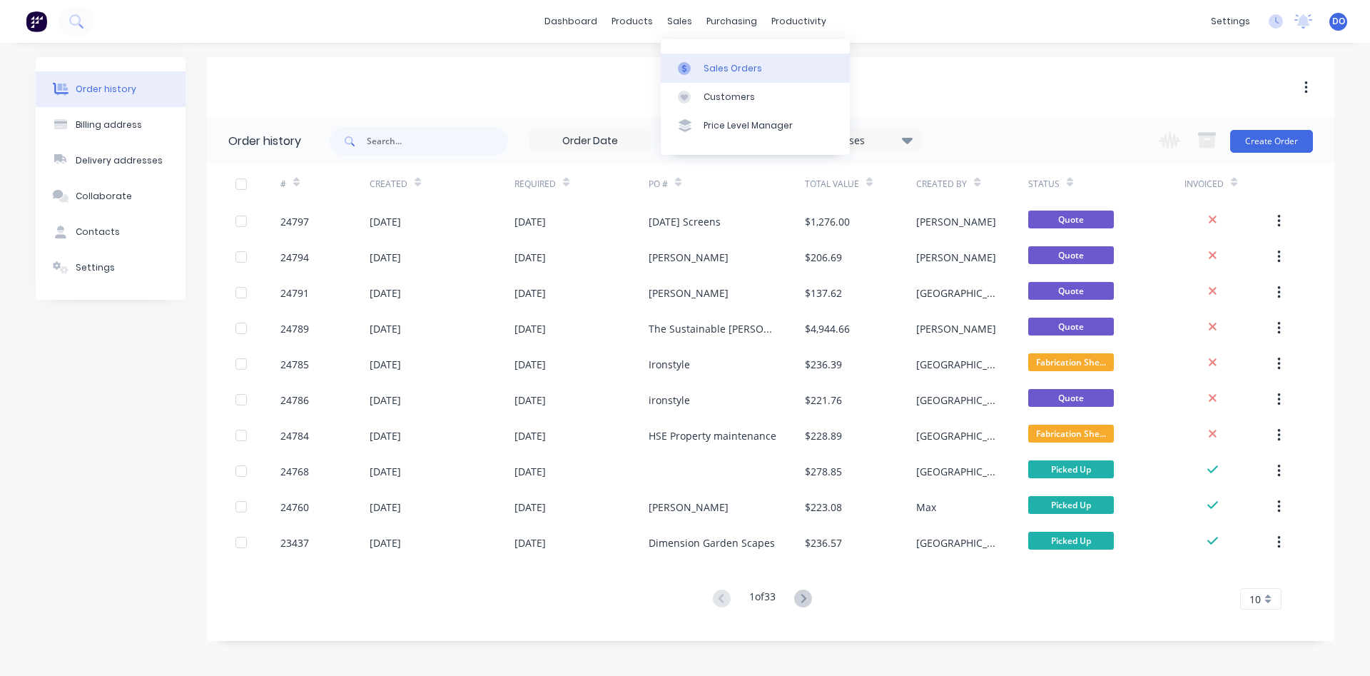
click at [729, 56] on link "Sales Orders" at bounding box center [755, 68] width 189 height 29
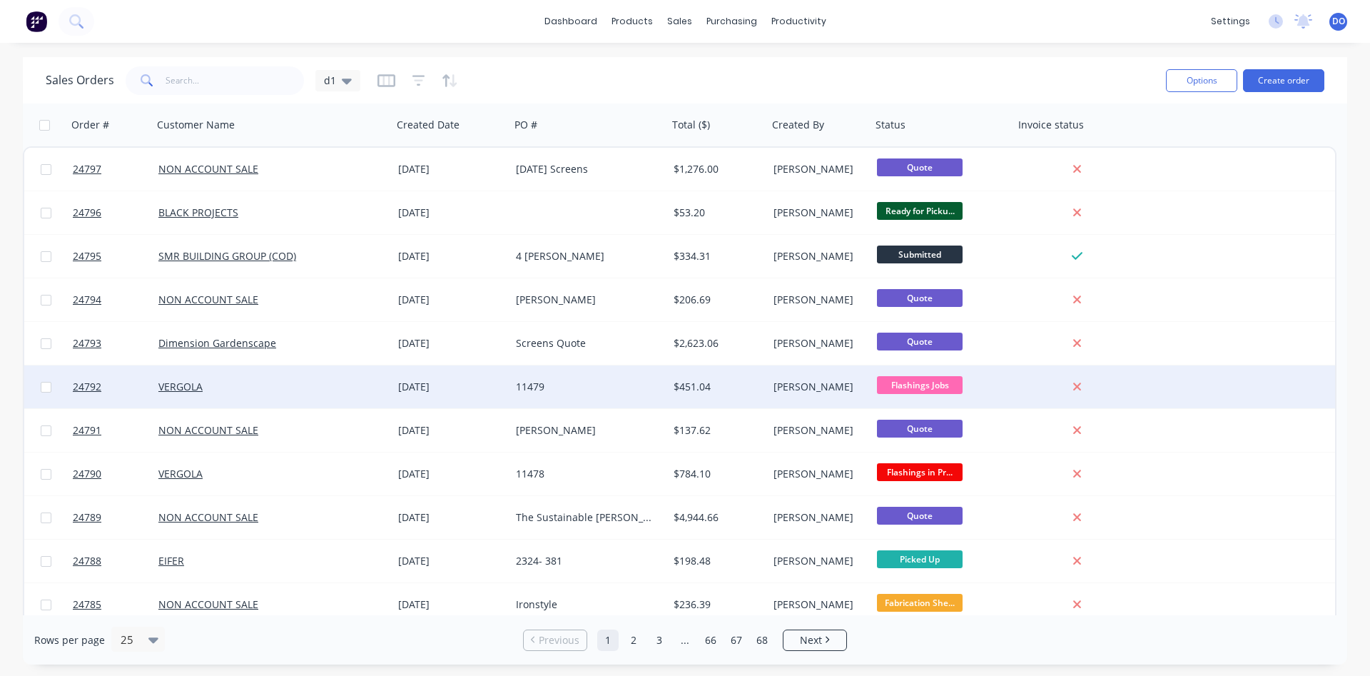
click at [238, 389] on div "VERGOLA" at bounding box center [266, 387] width 217 height 14
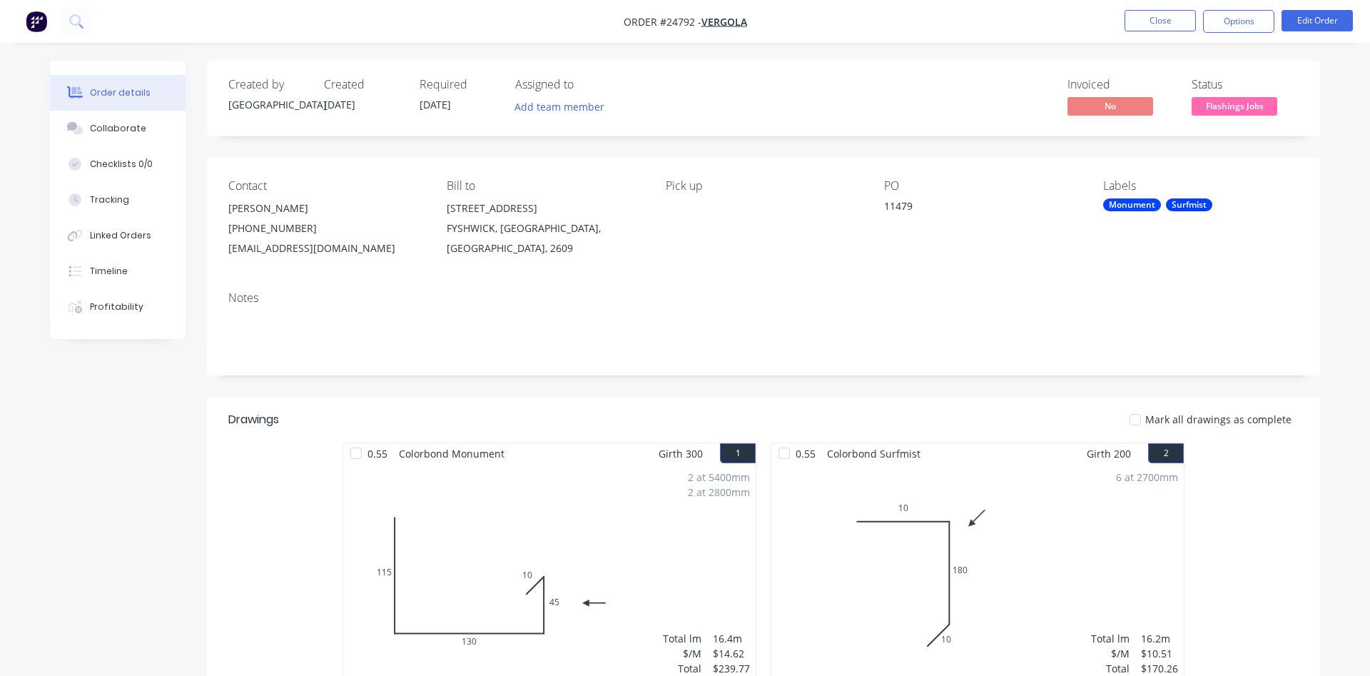
click at [1153, 198] on div "Labels Monument Surfmist" at bounding box center [1201, 218] width 196 height 79
click at [1153, 202] on div "Monument" at bounding box center [1132, 204] width 58 height 13
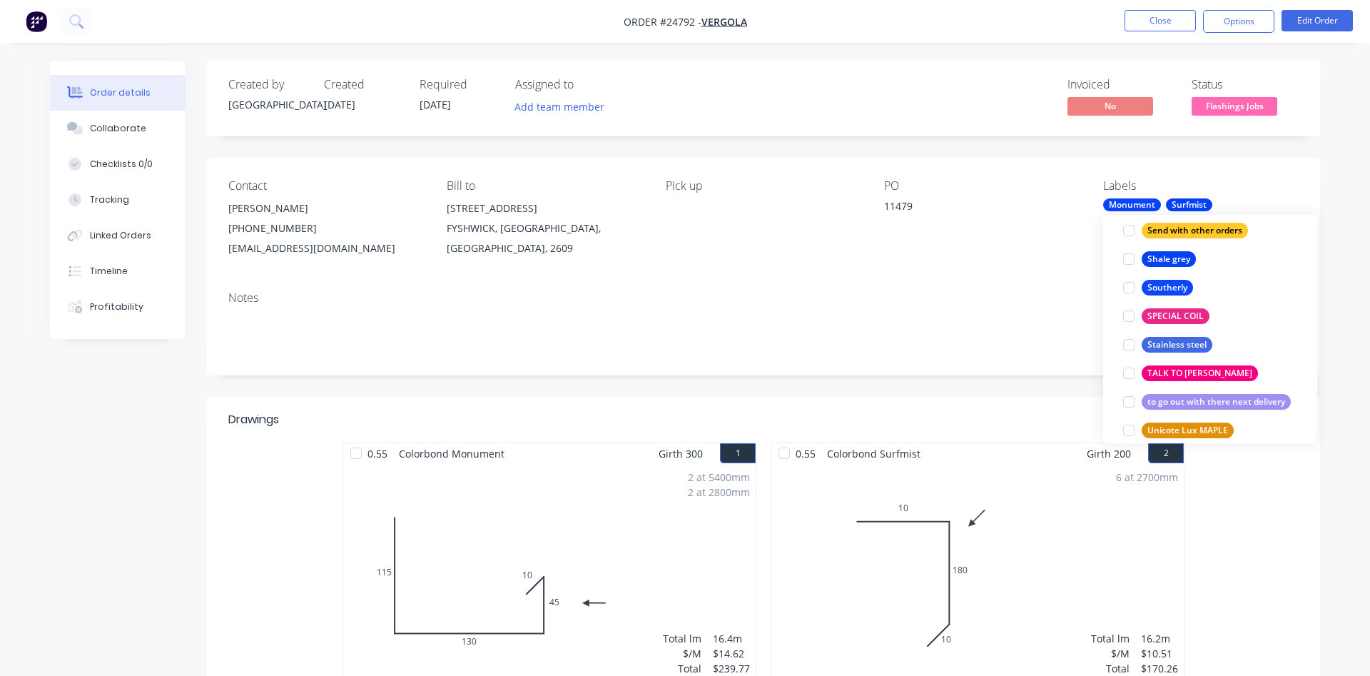
scroll to position [2728, 0]
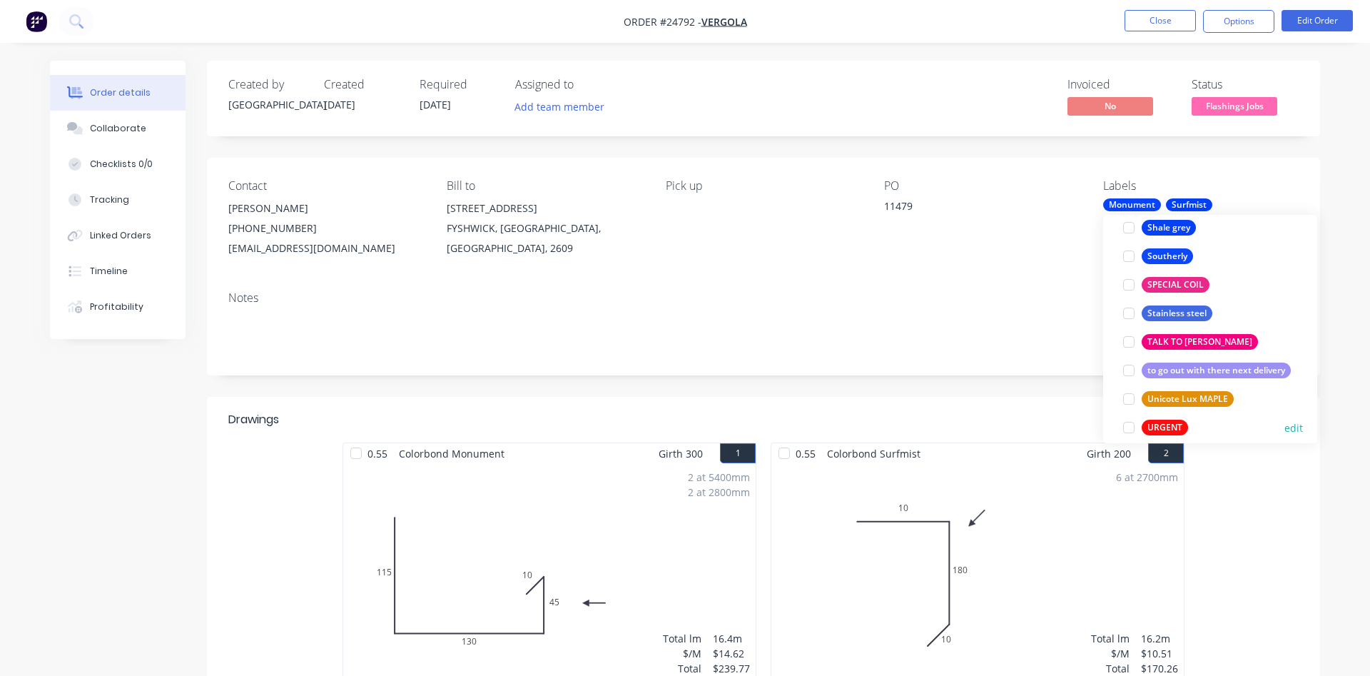
click at [1160, 428] on div "URGENT" at bounding box center [1165, 428] width 46 height 16
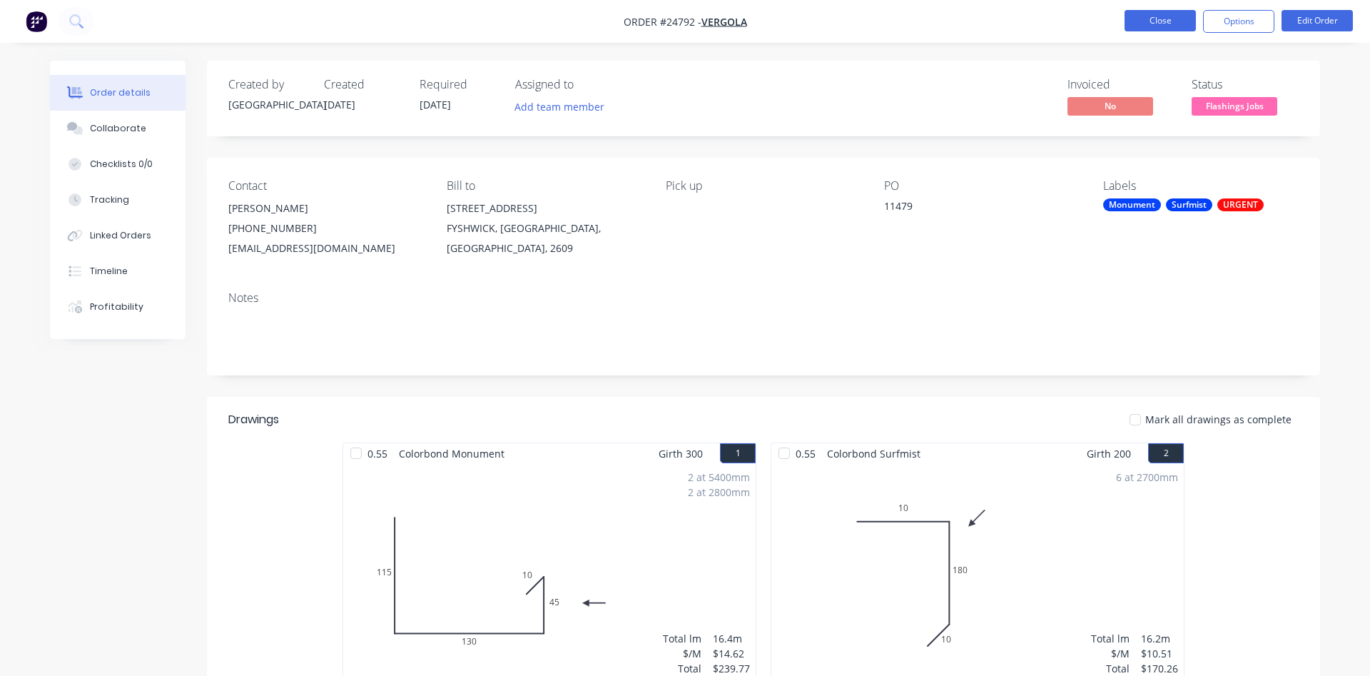
click at [1137, 16] on button "Close" at bounding box center [1160, 20] width 71 height 21
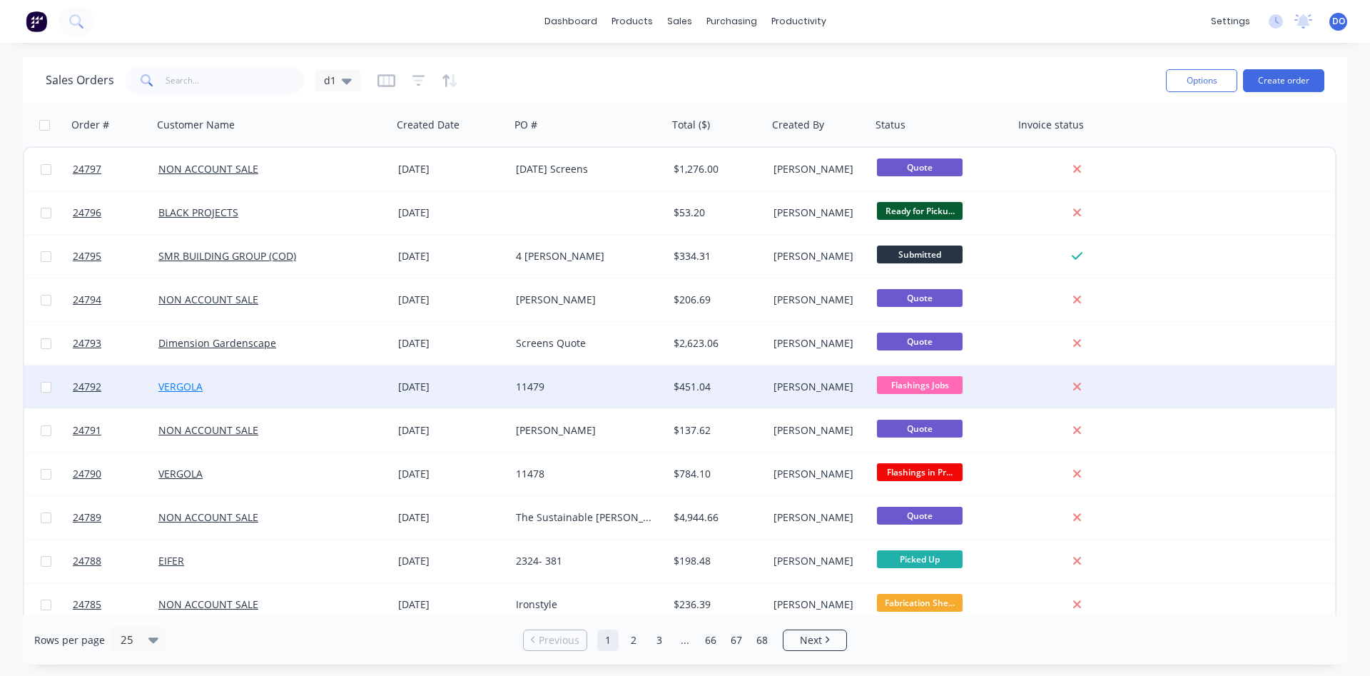
click at [182, 387] on link "VERGOLA" at bounding box center [180, 387] width 44 height 14
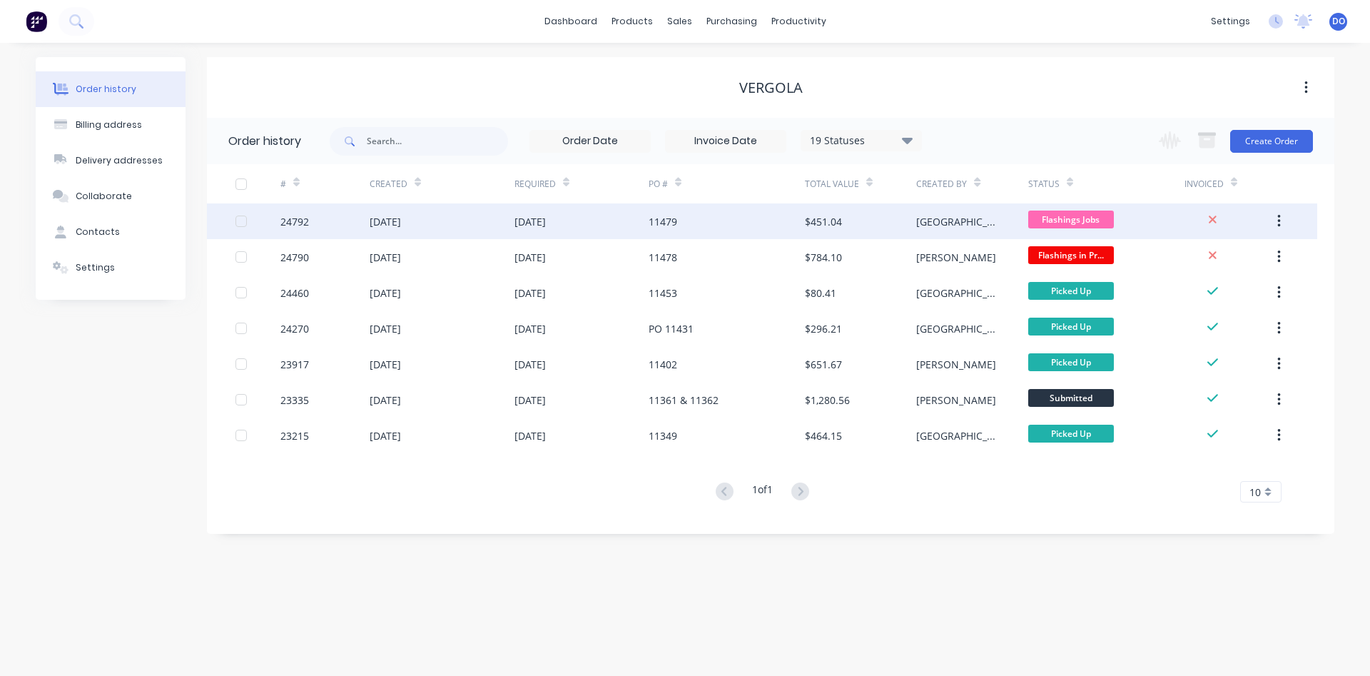
click at [652, 215] on div "11479" at bounding box center [663, 221] width 29 height 15
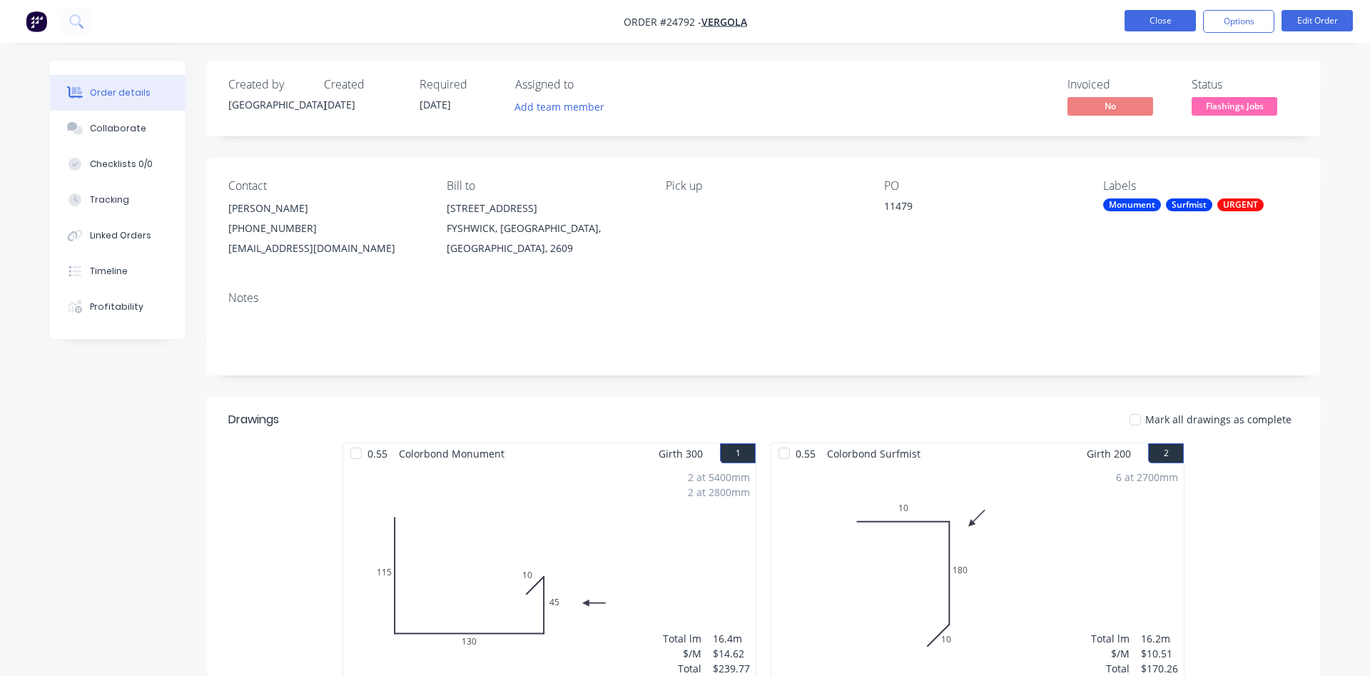
click at [1180, 24] on button "Close" at bounding box center [1160, 20] width 71 height 21
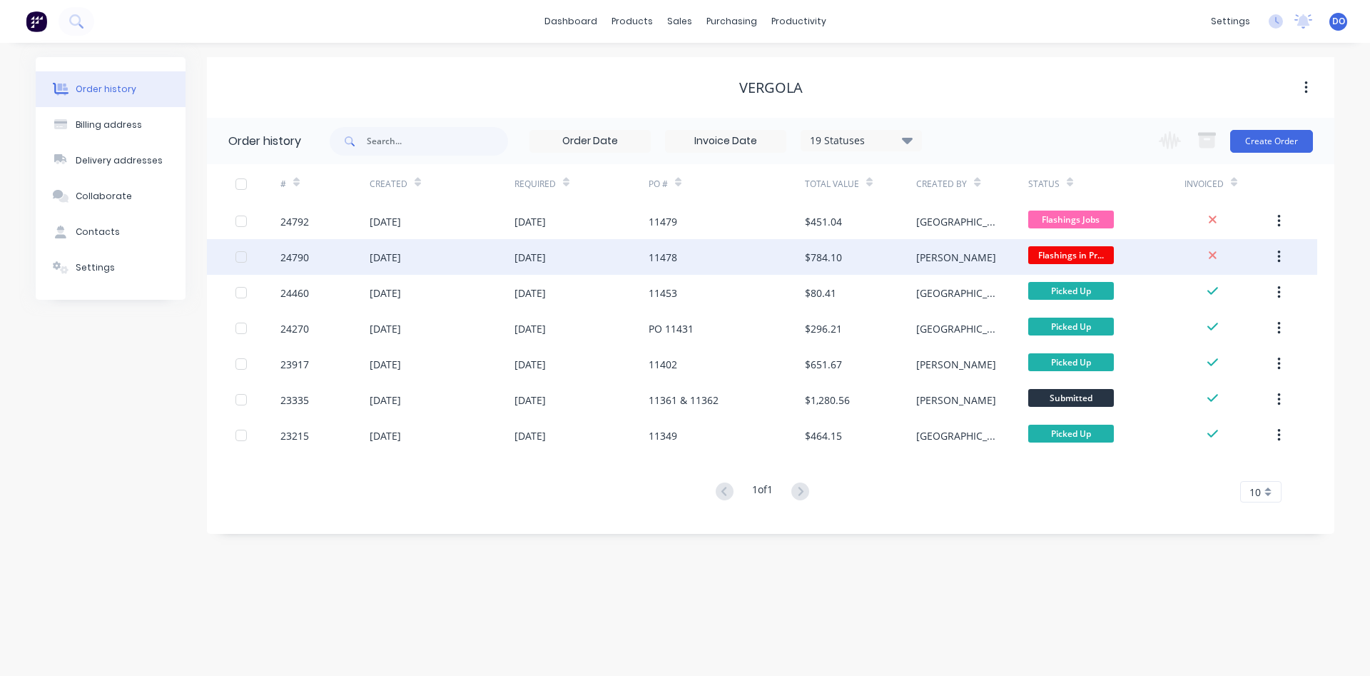
click at [880, 248] on div "$784.10" at bounding box center [860, 257] width 111 height 36
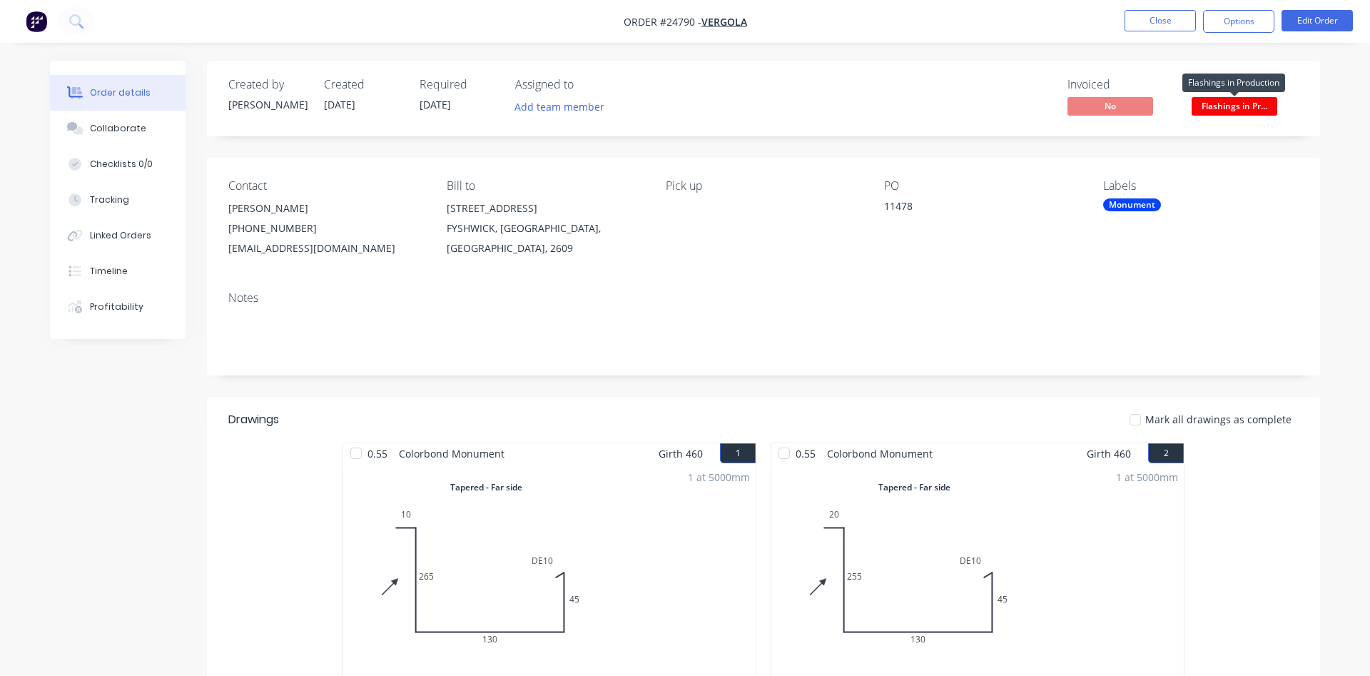
click at [1235, 108] on span "Flashings in Pr..." at bounding box center [1235, 106] width 86 height 18
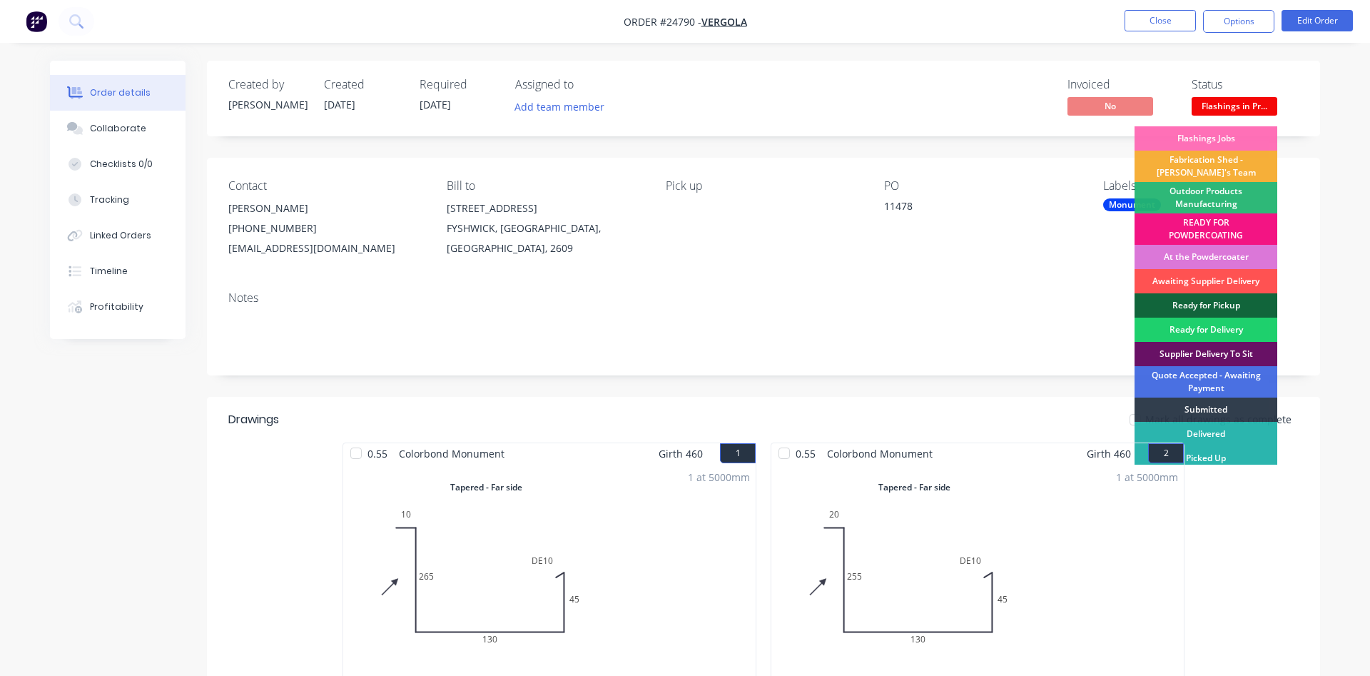
click at [1105, 203] on div "Monument" at bounding box center [1132, 204] width 58 height 13
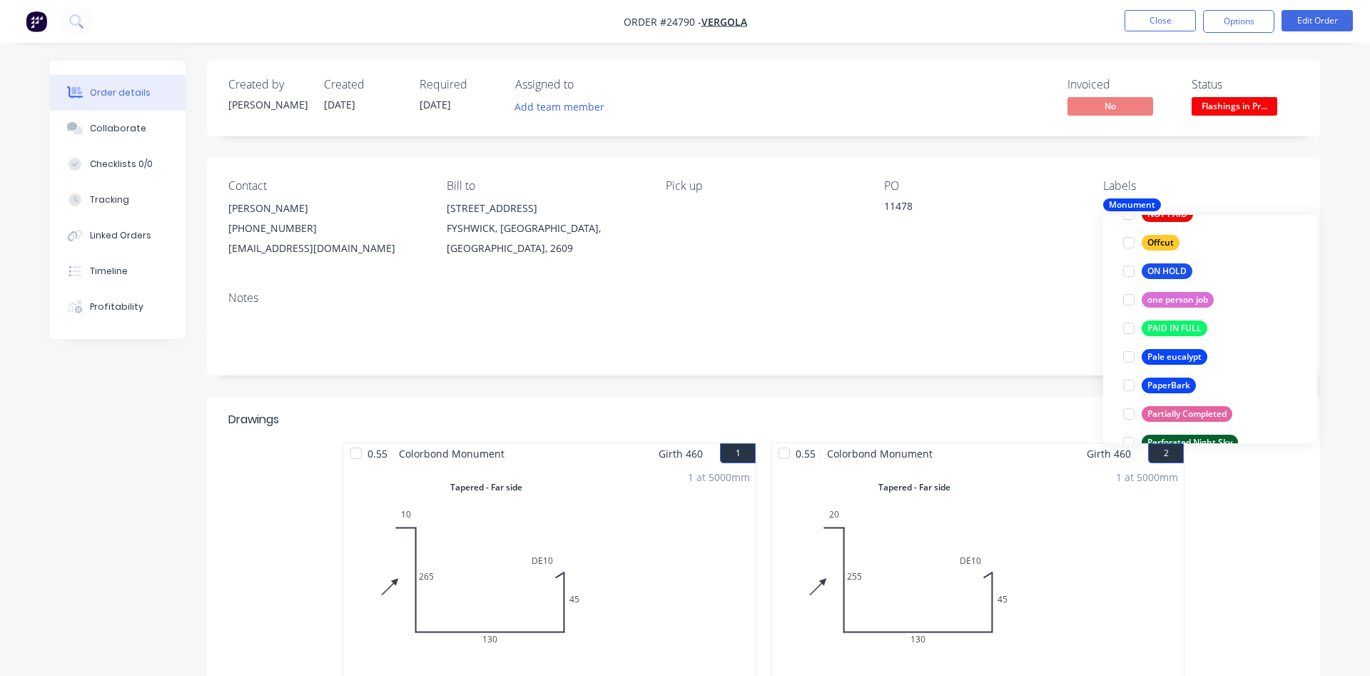
scroll to position [2171, 0]
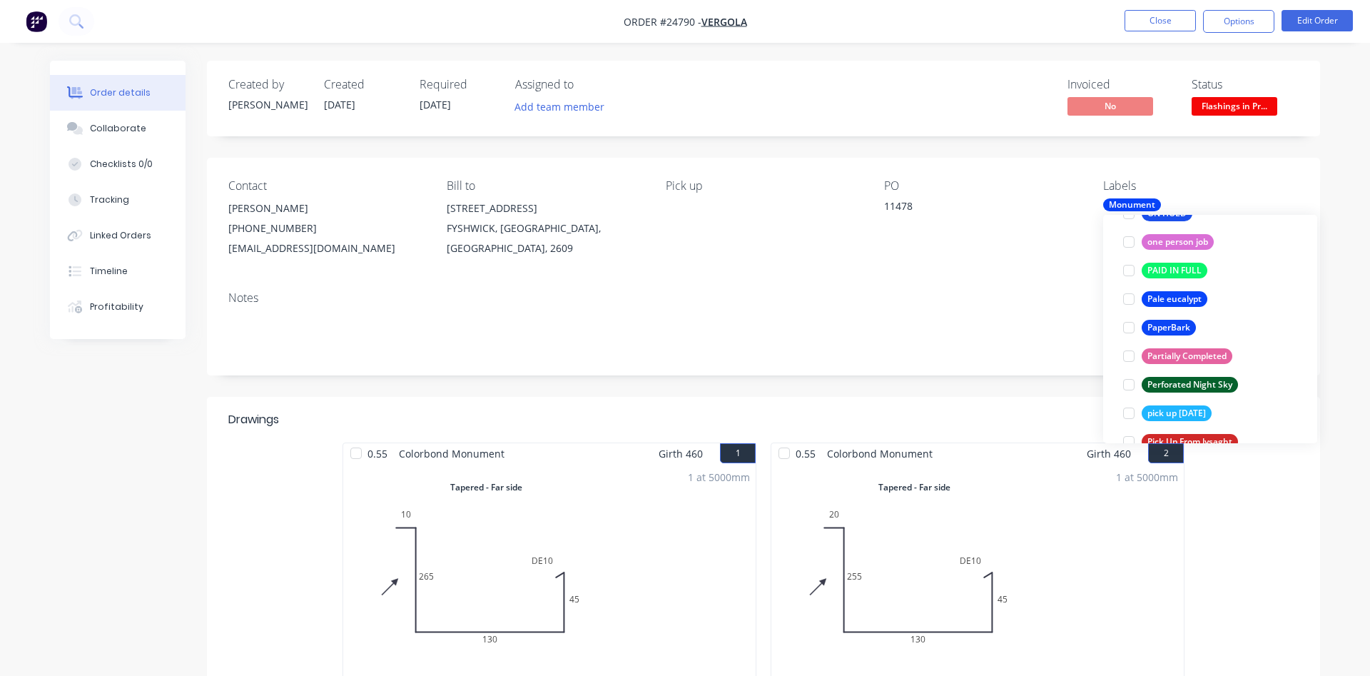
click at [1310, 413] on div "Create new label Monument edit 0.7mm Zincalume edit 0.9mm Zincalume edit 1.6 Zi…" at bounding box center [1210, 329] width 214 height 228
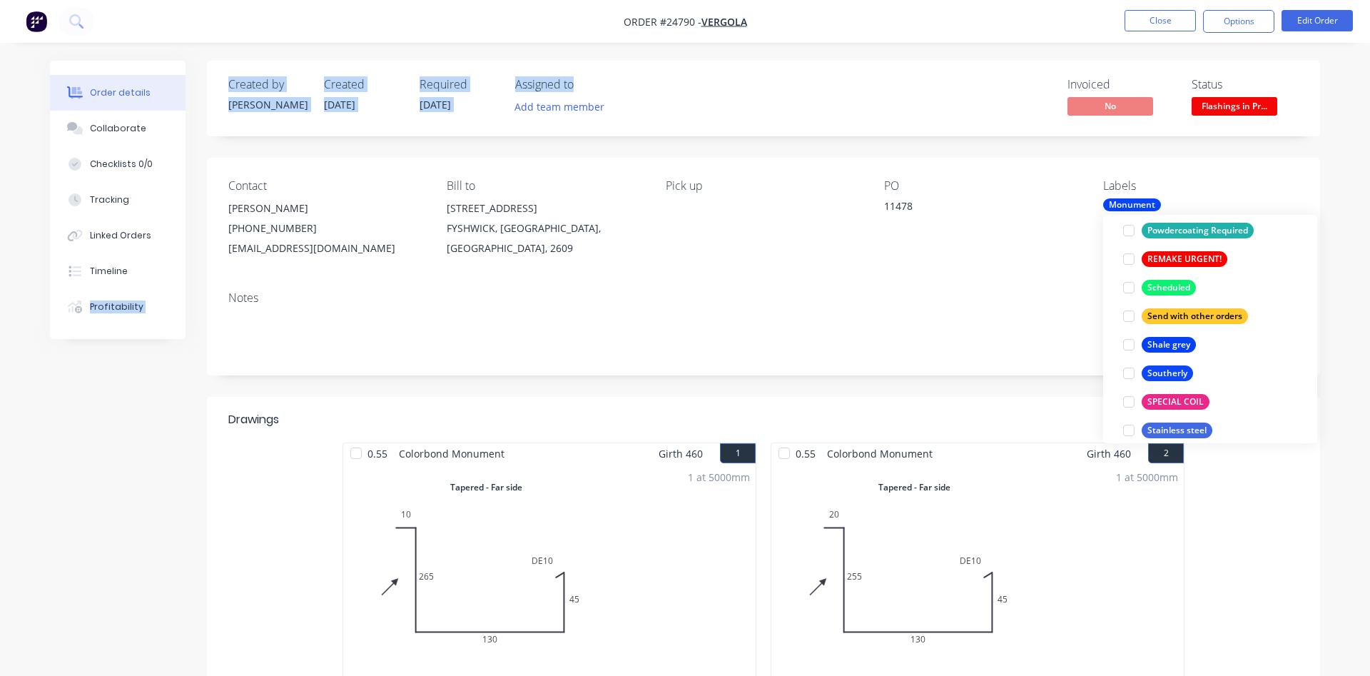
scroll to position [2788, 0]
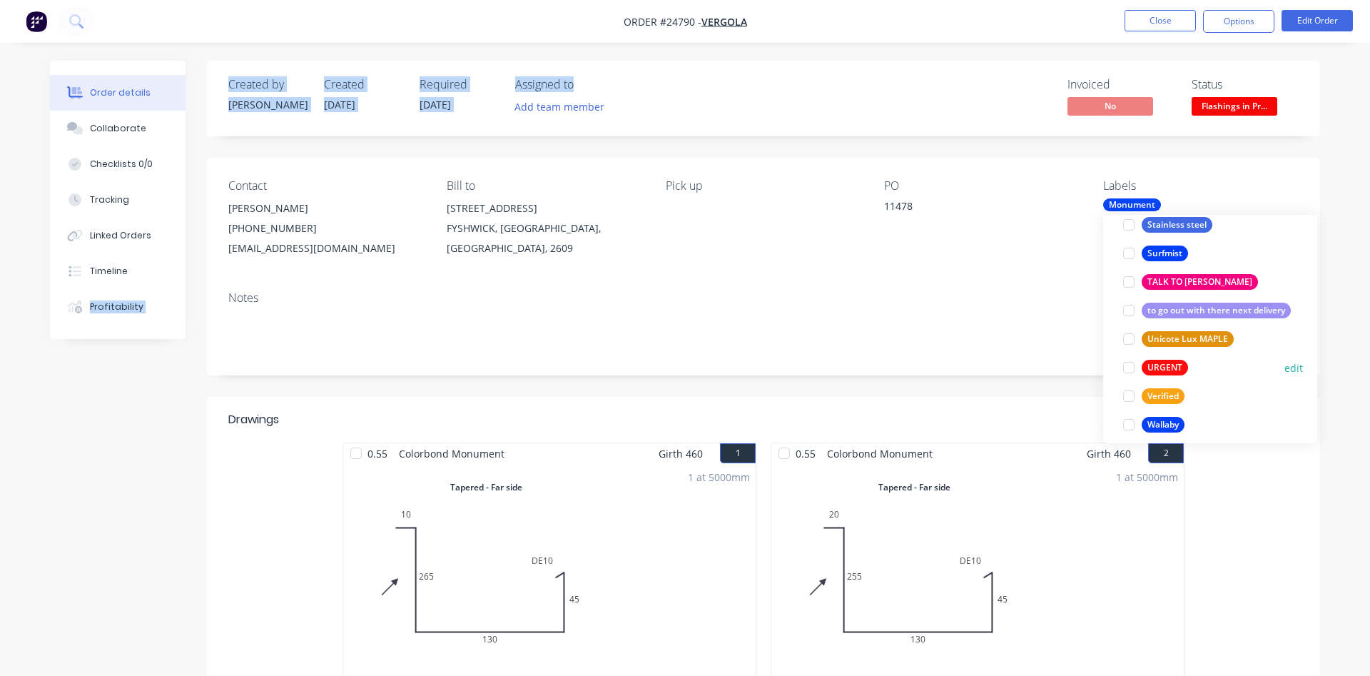
click at [1130, 371] on div at bounding box center [1129, 367] width 29 height 29
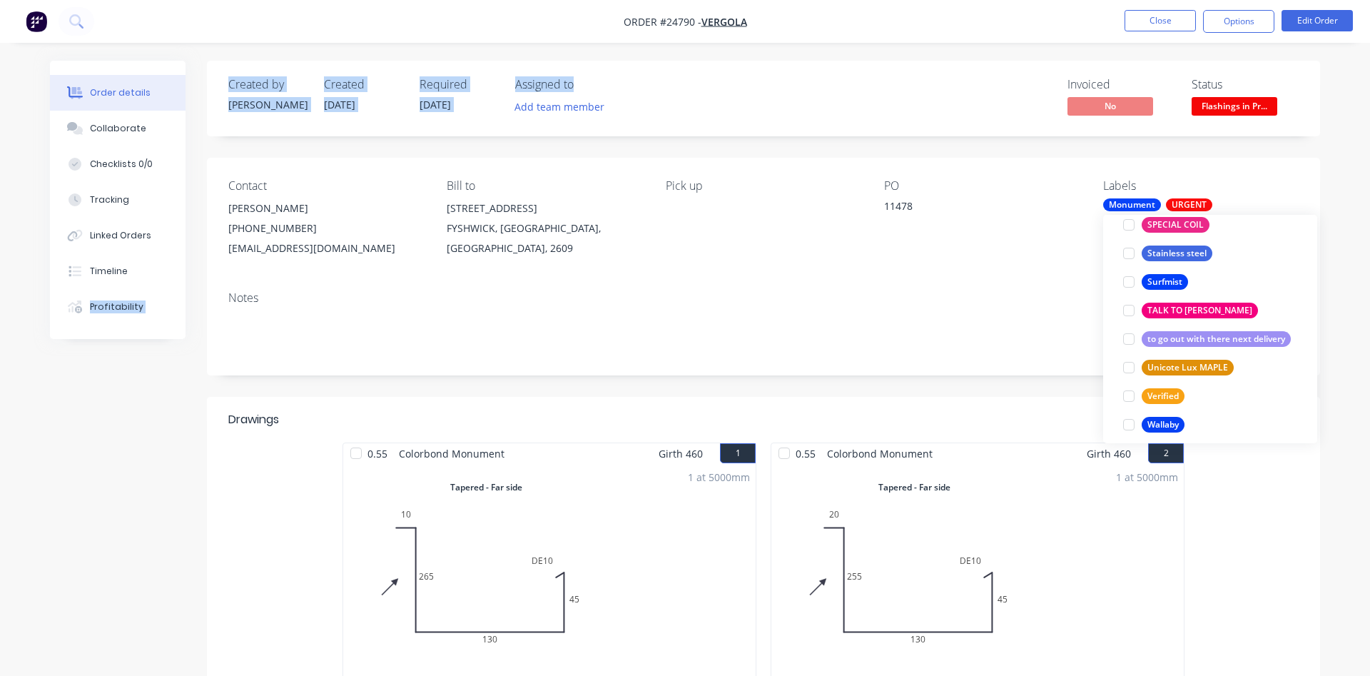
scroll to position [0, 0]
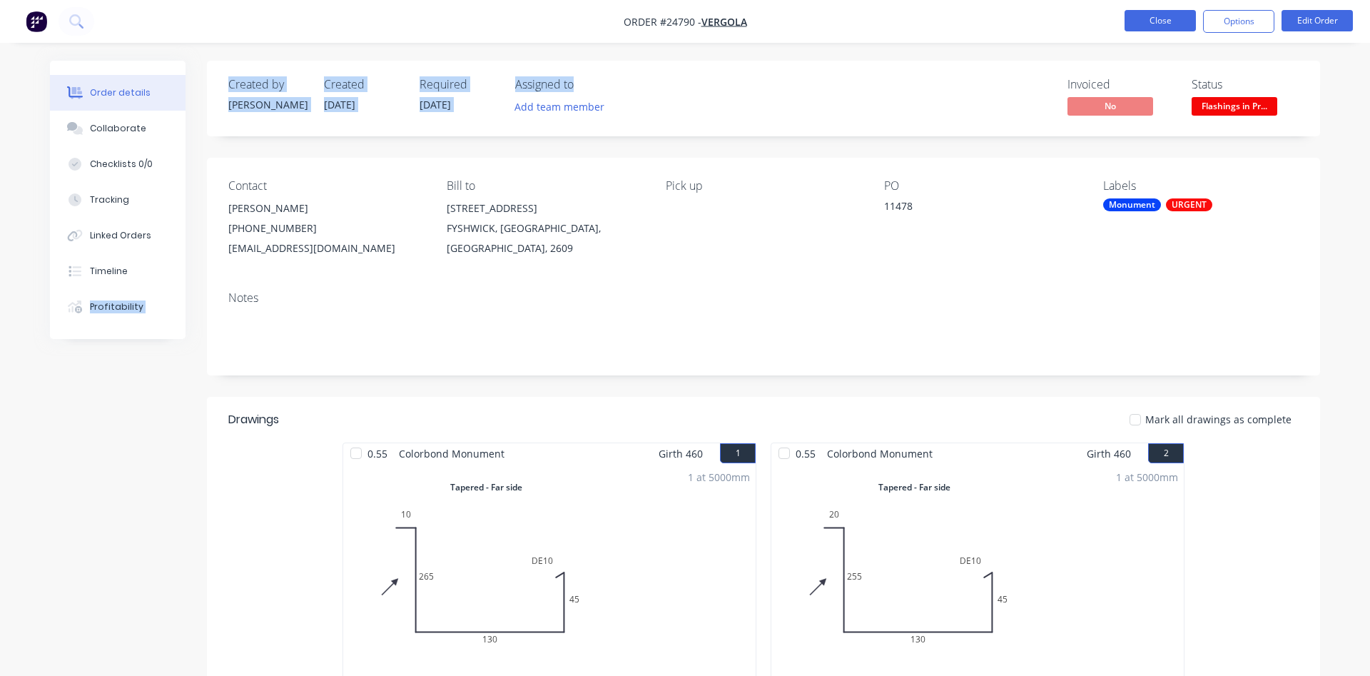
click at [1139, 16] on button "Close" at bounding box center [1160, 20] width 71 height 21
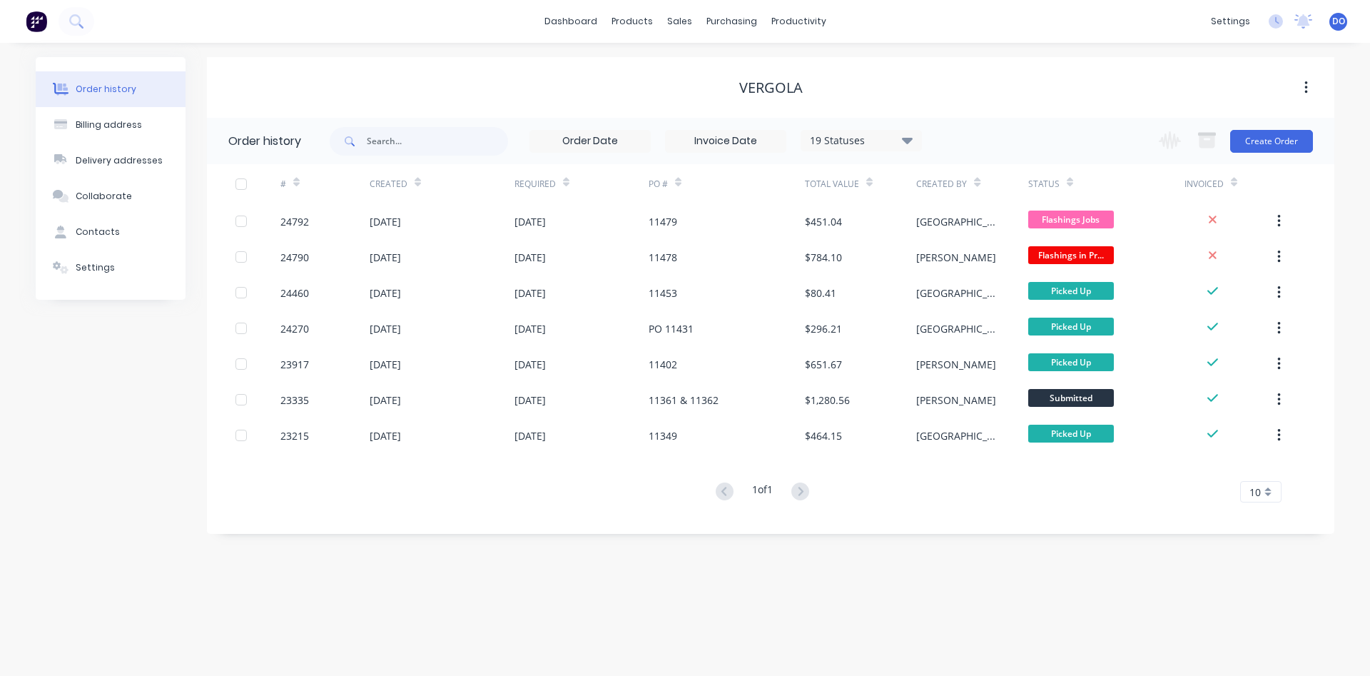
drag, startPoint x: 576, startPoint y: 117, endPoint x: 586, endPoint y: 99, distance: 20.4
click at [580, 115] on div "VERGOLA" at bounding box center [771, 87] width 1128 height 61
